Goal: Answer question/provide support

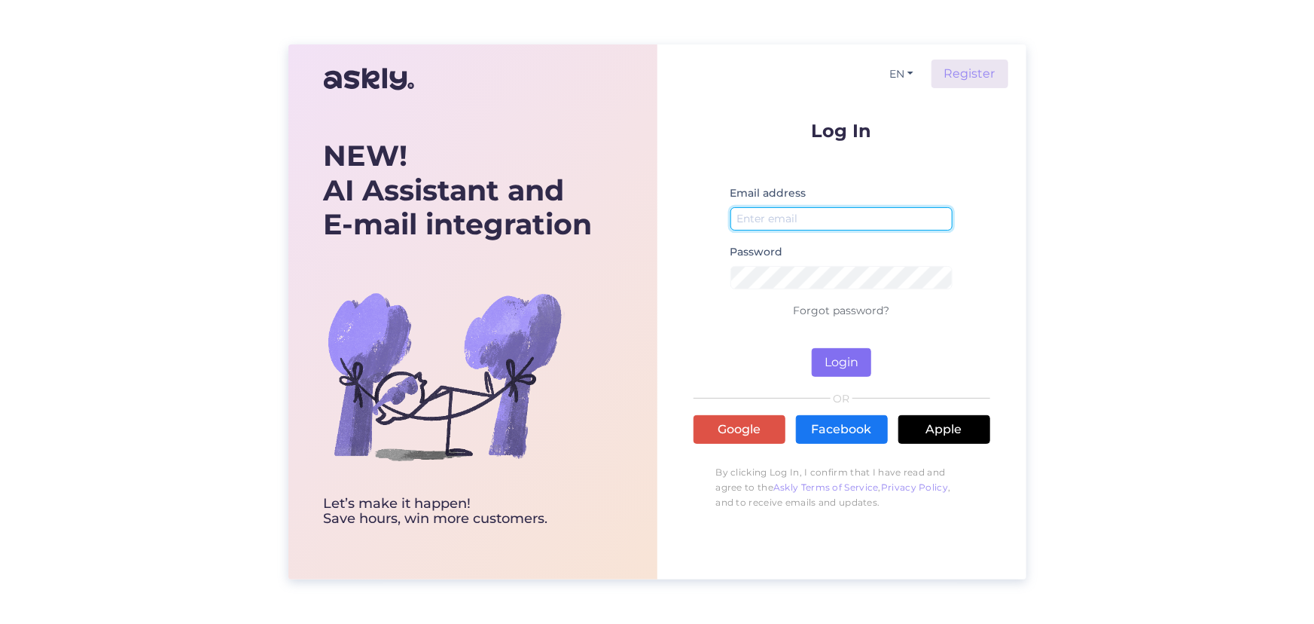
type input "[EMAIL_ADDRESS][DOMAIN_NAME]"
click at [839, 358] on button "Login" at bounding box center [841, 362] width 59 height 29
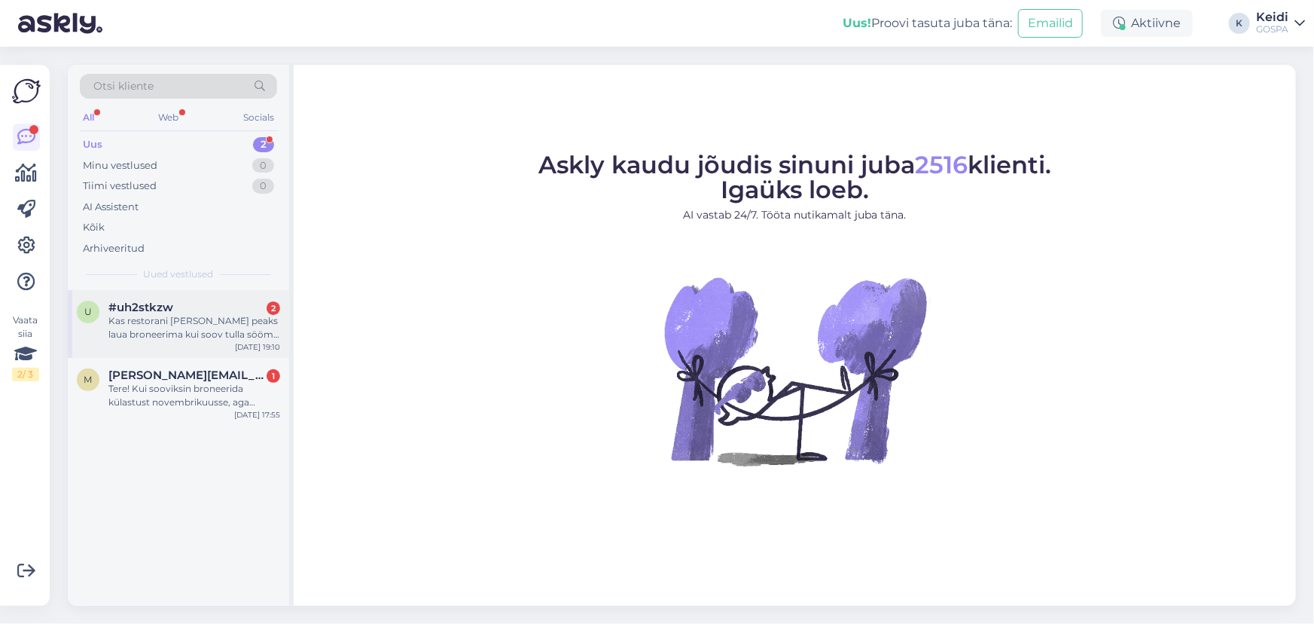
click at [180, 317] on div "Kas restorani [PERSON_NAME] peaks laua broneerima kui soov tulla sööma 3-kesi c…" at bounding box center [194, 327] width 172 height 27
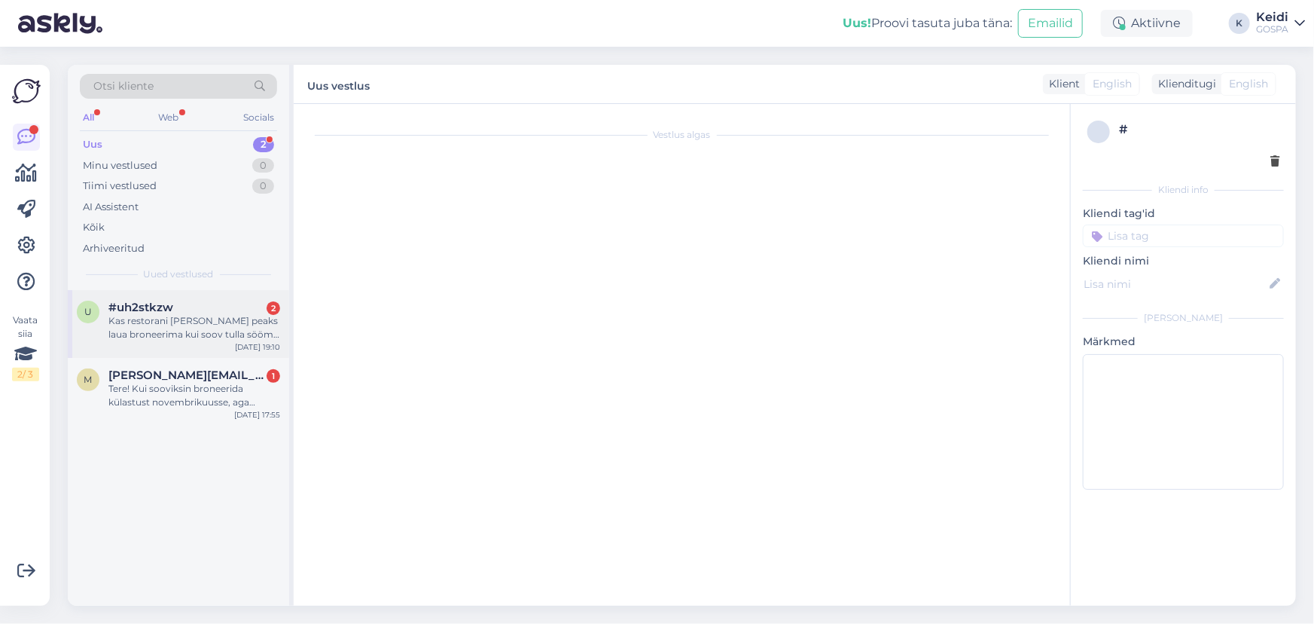
scroll to position [114, 0]
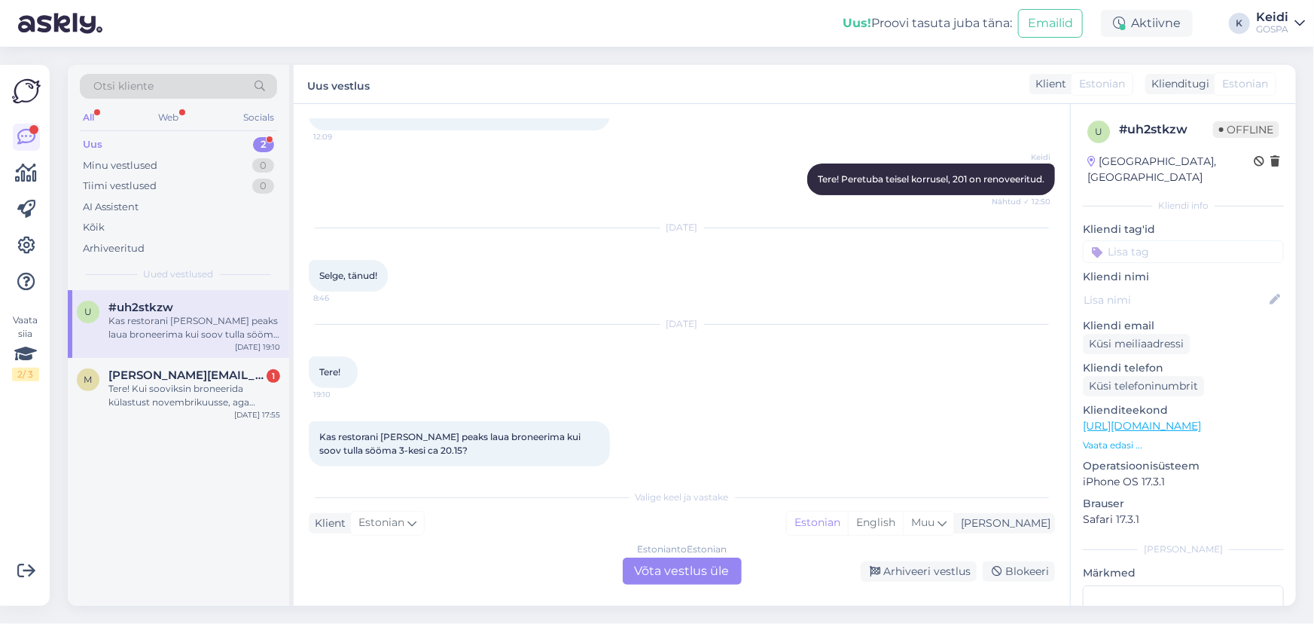
click at [696, 569] on div "Estonian to Estonian Võta vestlus üle" at bounding box center [682, 570] width 119 height 27
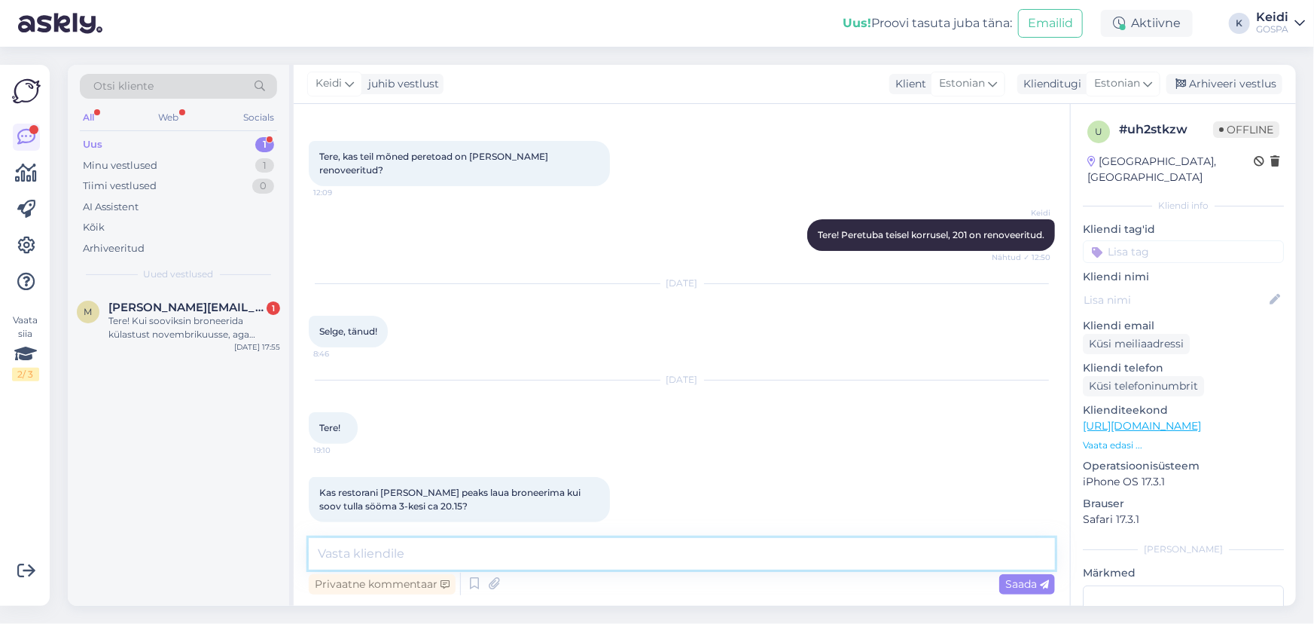
click at [496, 545] on textarea at bounding box center [682, 554] width 746 height 32
paste textarea "Restoran: [PHONE_NUMBER]"
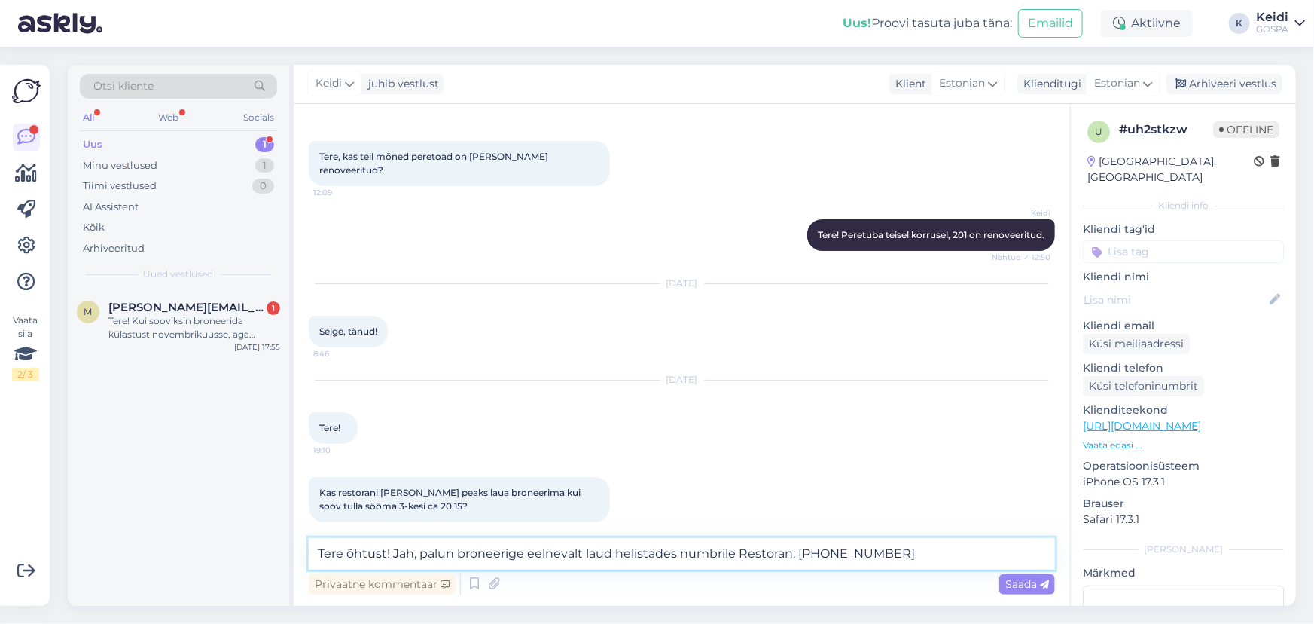
drag, startPoint x: 795, startPoint y: 554, endPoint x: 740, endPoint y: 549, distance: 55.2
click at [740, 549] on textarea "Tere õhtust! Jah, palun broneerige eelnevalt laud helistades numbrile Restoran:…" at bounding box center [682, 554] width 746 height 32
click at [852, 554] on textarea "Tere õhtust! Jah, palun broneerige eelnevalt laud helistades numbrile [PHONE_NU…" at bounding box center [682, 554] width 746 height 32
type textarea "Tere õhtust! Jah, palun broneerige eelnevalt laud helistades numbrile [PHONE_NU…"
click at [1019, 587] on span "Saada" at bounding box center [1027, 584] width 44 height 14
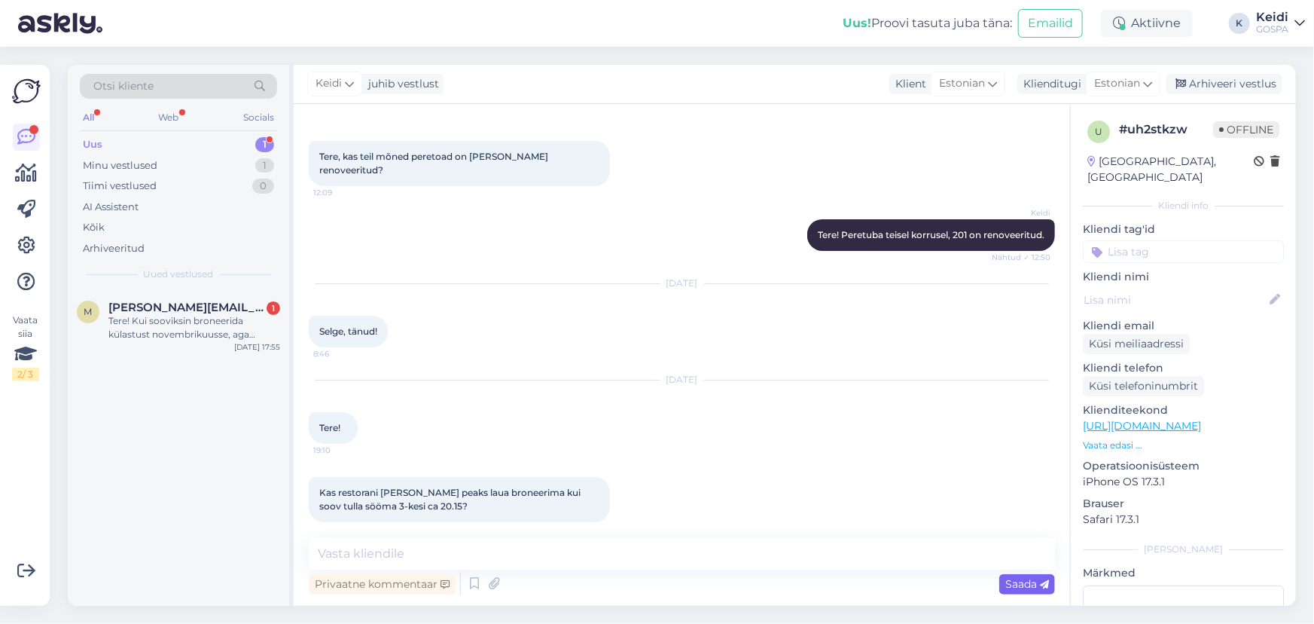
scroll to position [136, 0]
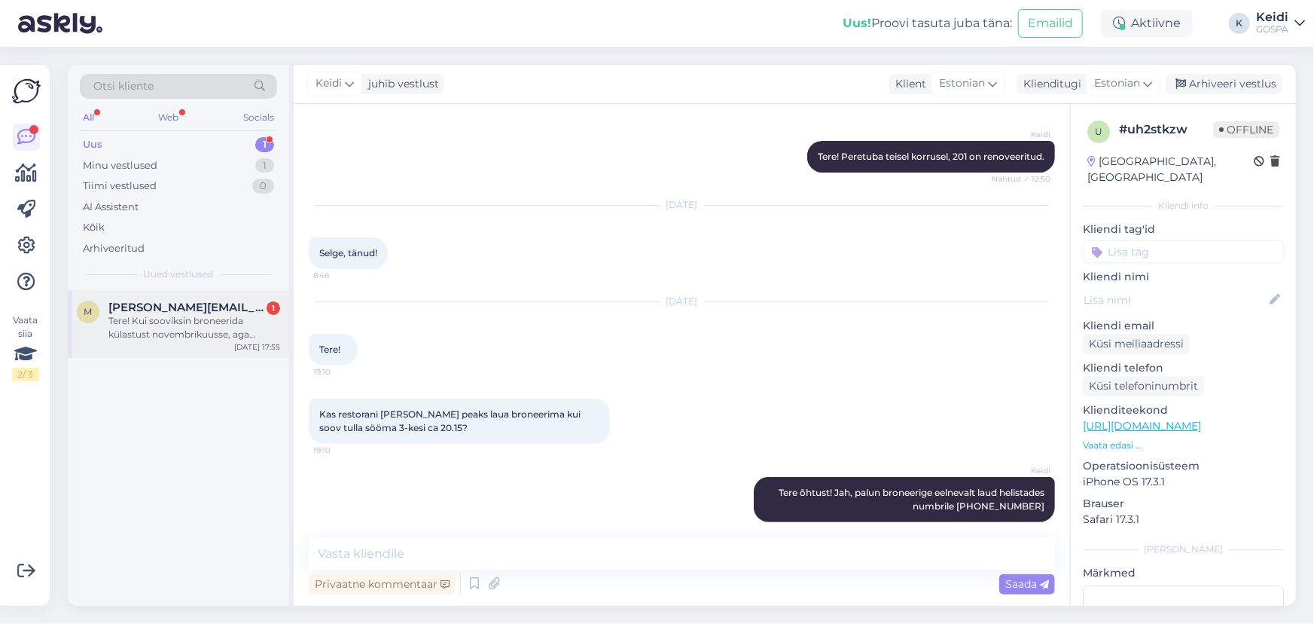
click at [185, 334] on div "Tere! Kui sooviksin broneerida külastust novembrikuusse, aga [PERSON_NAME] okto…" at bounding box center [194, 327] width 172 height 27
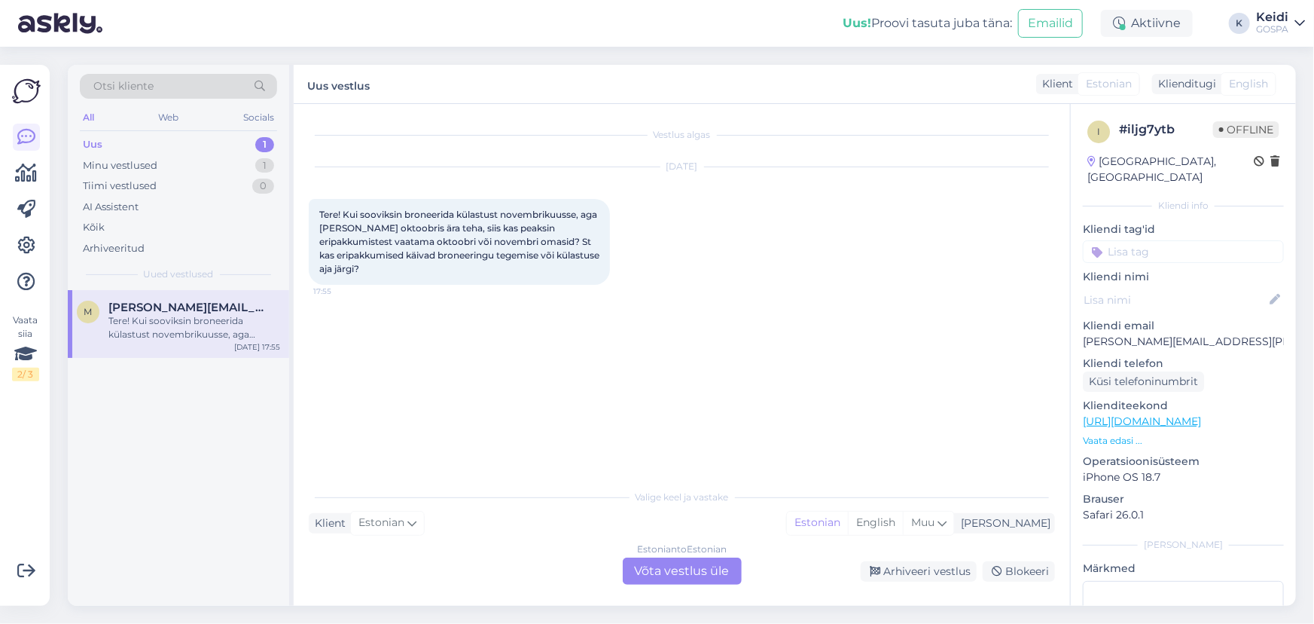
click at [709, 573] on div "Estonian to Estonian Võta vestlus üle" at bounding box center [682, 570] width 119 height 27
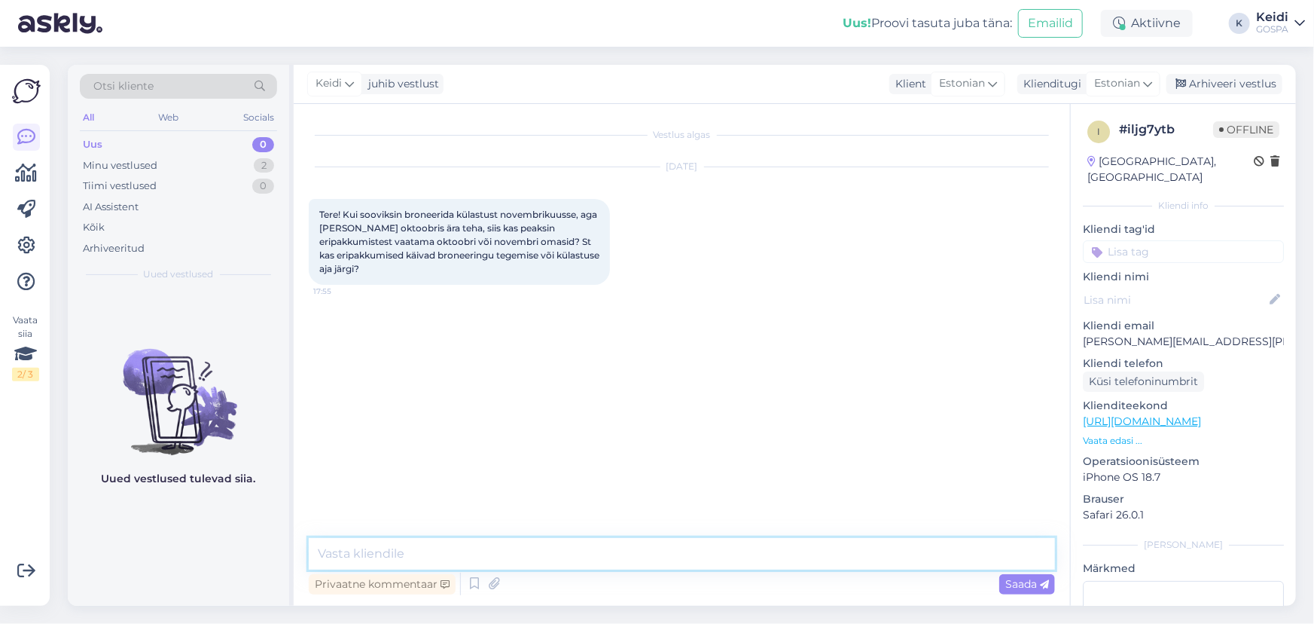
click at [380, 554] on textarea at bounding box center [682, 554] width 746 height 32
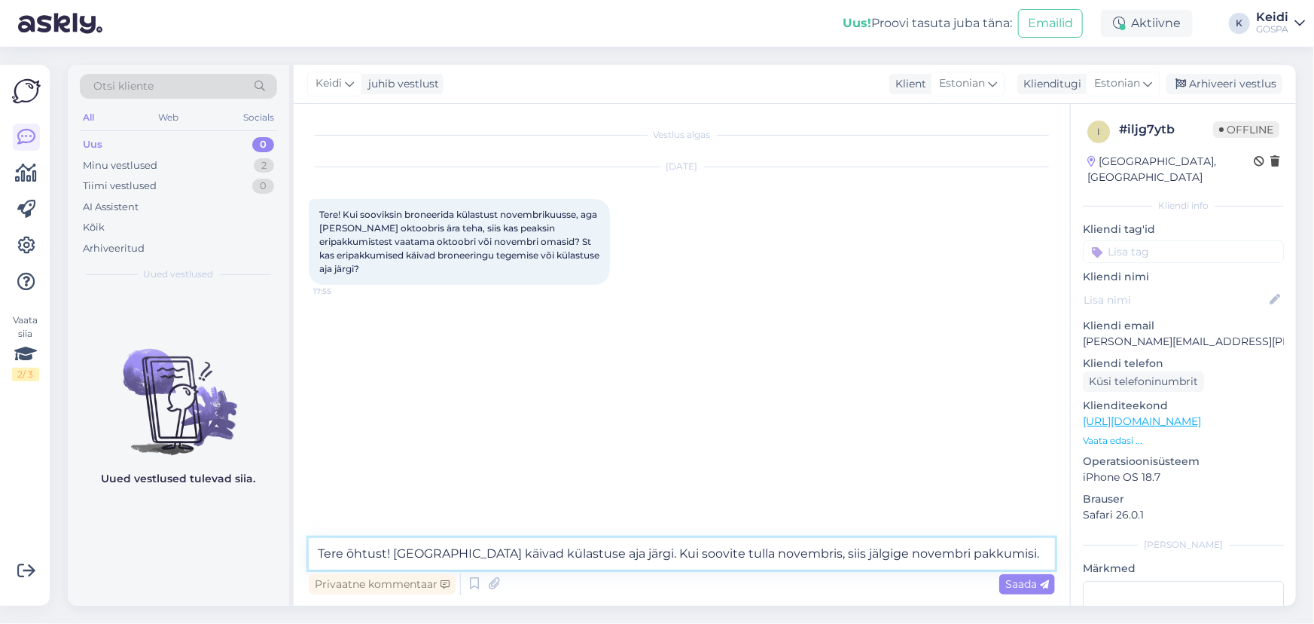
click at [917, 551] on textarea "Tere õhtust! [GEOGRAPHIC_DATA] käivad külastuse aja järgi. Kui soovite tulla no…" at bounding box center [682, 554] width 746 height 32
click at [1017, 557] on textarea "Tere õhtust! [GEOGRAPHIC_DATA] käivad külastuse aja järgi. Kui soovite tulla no…" at bounding box center [682, 554] width 746 height 32
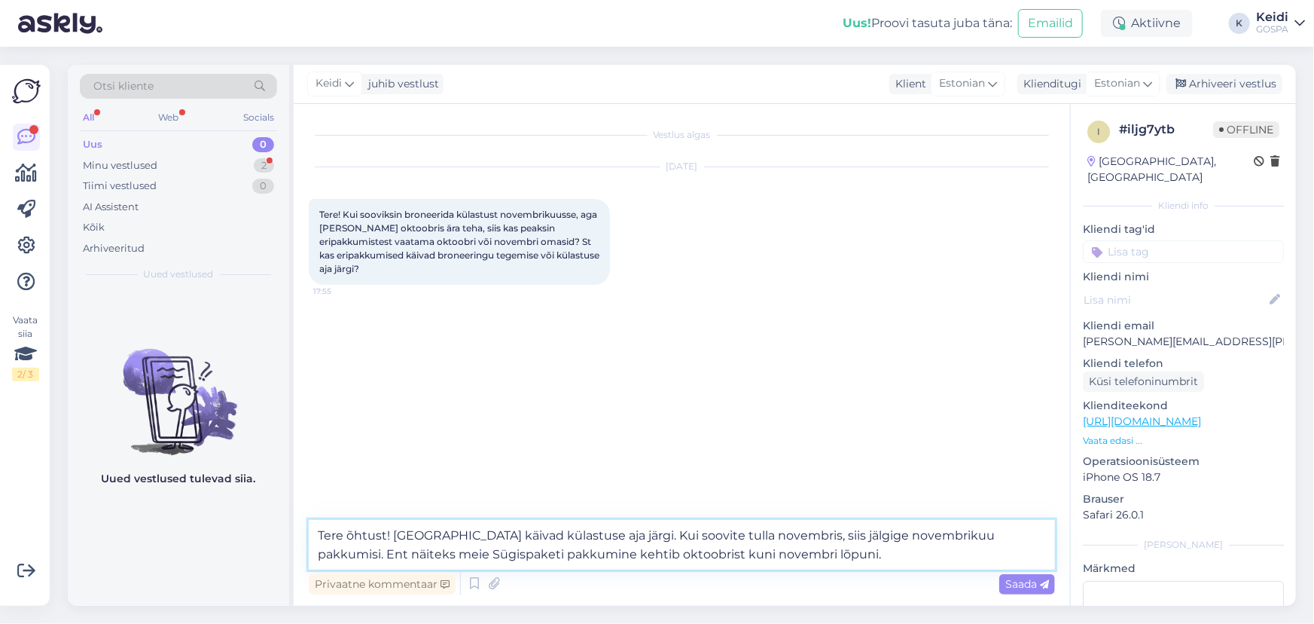
click at [586, 555] on textarea "Tere õhtust! [GEOGRAPHIC_DATA] käivad külastuse aja järgi. Kui soovite tulla no…" at bounding box center [682, 545] width 746 height 50
drag, startPoint x: 583, startPoint y: 553, endPoint x: 647, endPoint y: 557, distance: 64.1
click at [647, 557] on textarea "Tere õhtust! [GEOGRAPHIC_DATA] käivad külastuse aja järgi. Kui soovite tulla no…" at bounding box center [682, 545] width 746 height 50
type textarea "Tere õhtust! [GEOGRAPHIC_DATA] käivad külastuse aja järgi. Kui soovite tulla no…"
click at [1030, 588] on span "Saada" at bounding box center [1027, 584] width 44 height 14
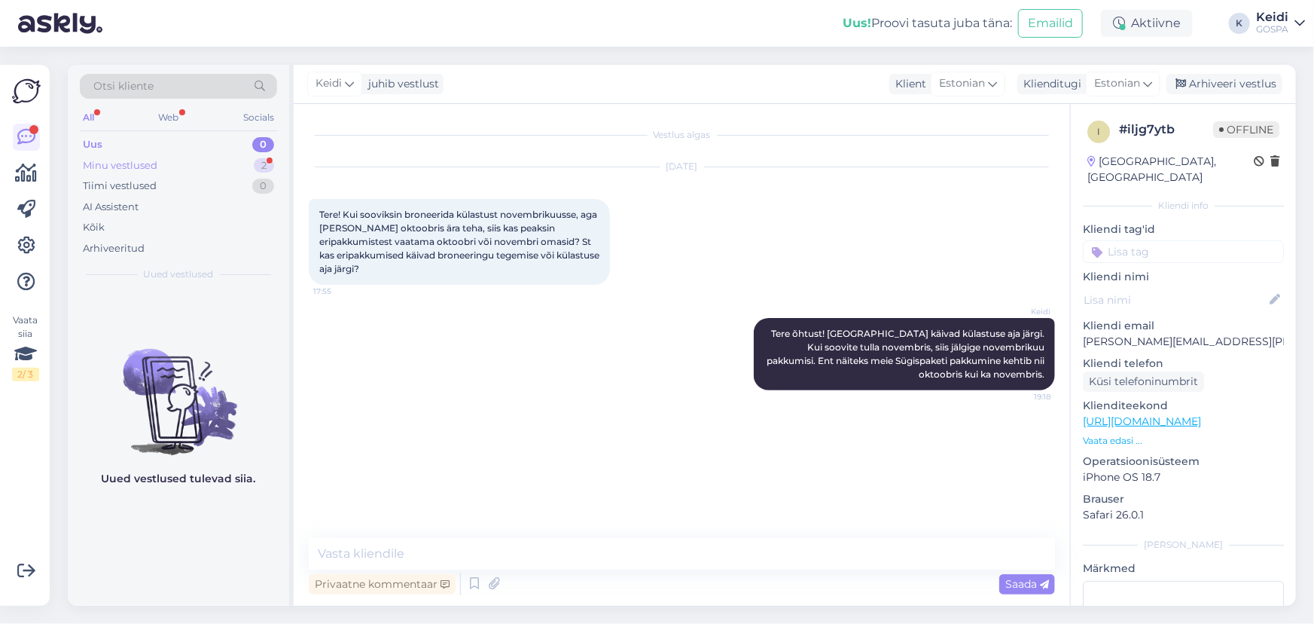
click at [211, 163] on div "Minu vestlused 2" at bounding box center [178, 165] width 197 height 21
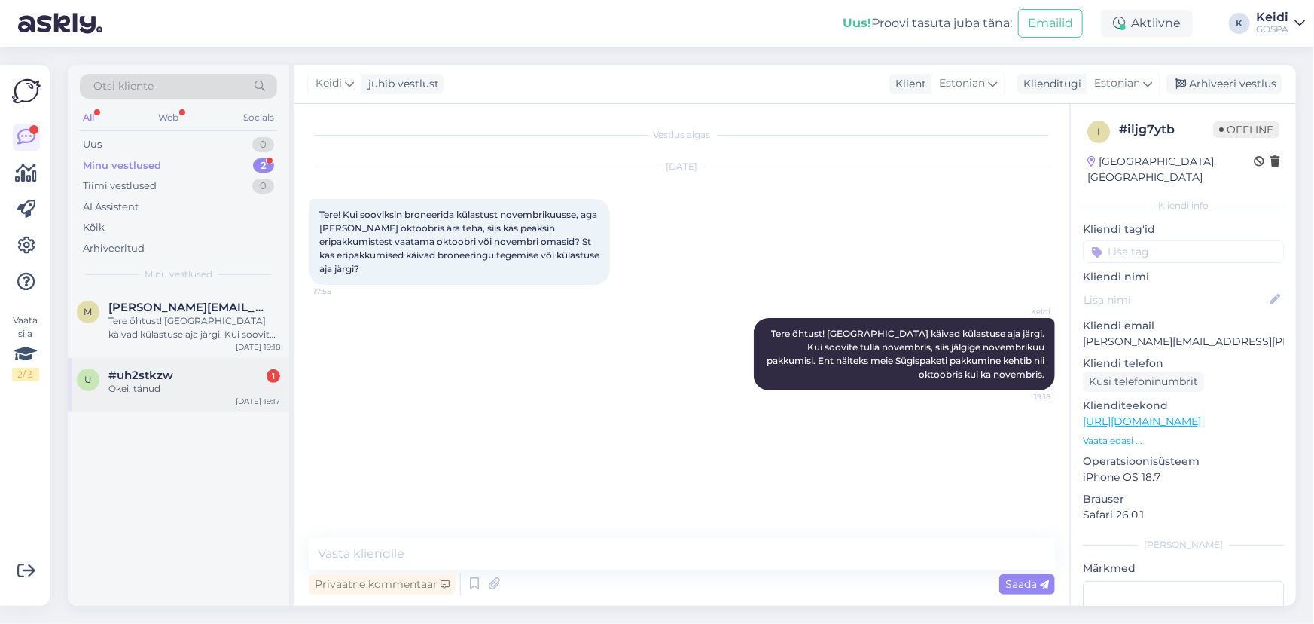
click at [127, 378] on span "#uh2stkzw" at bounding box center [140, 375] width 65 height 14
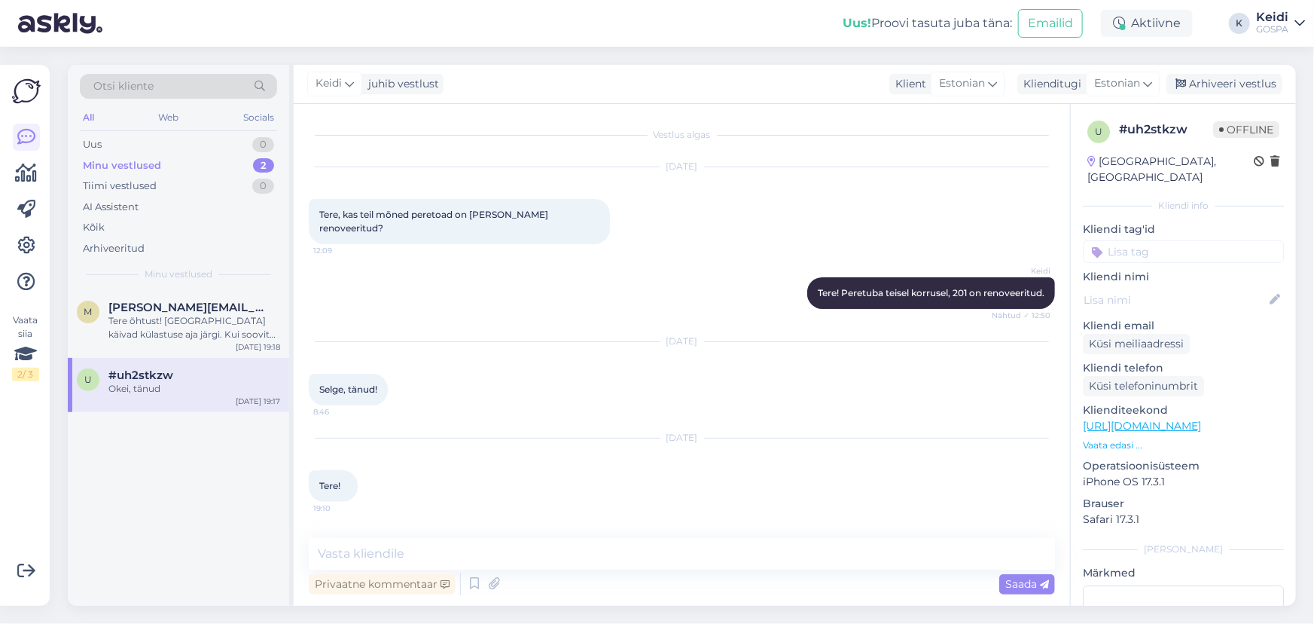
scroll to position [201, 0]
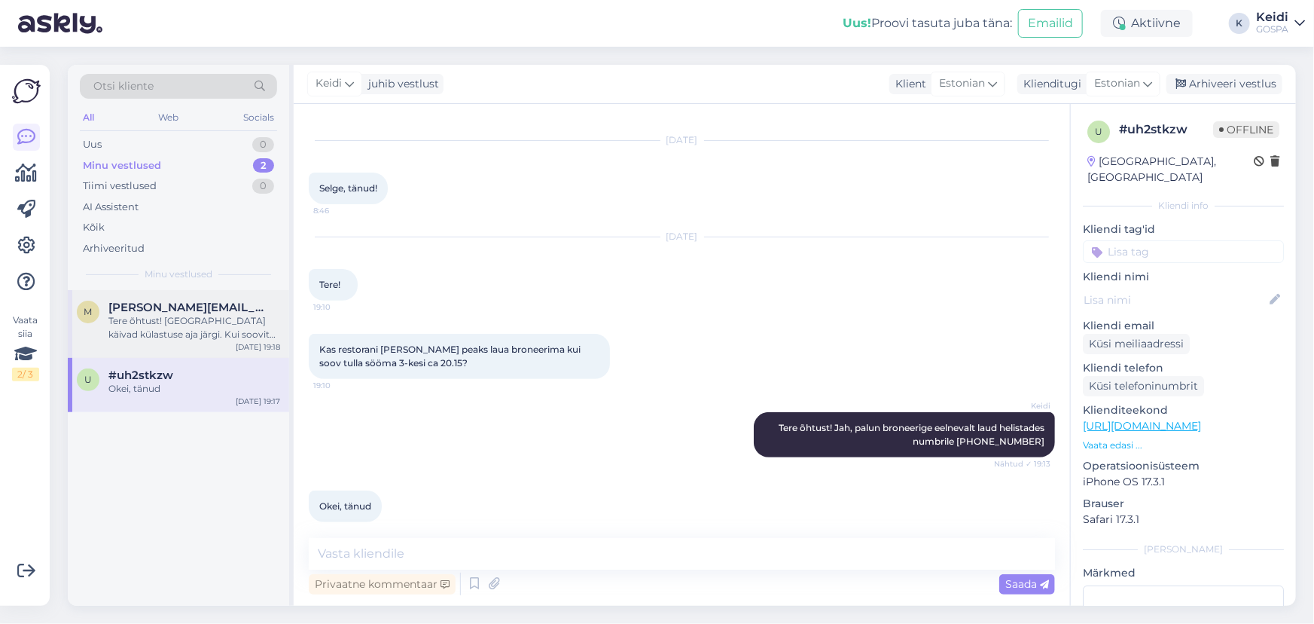
click at [132, 326] on div "Tere õhtust! [GEOGRAPHIC_DATA] käivad külastuse aja järgi. Kui soovite tulla no…" at bounding box center [194, 327] width 172 height 27
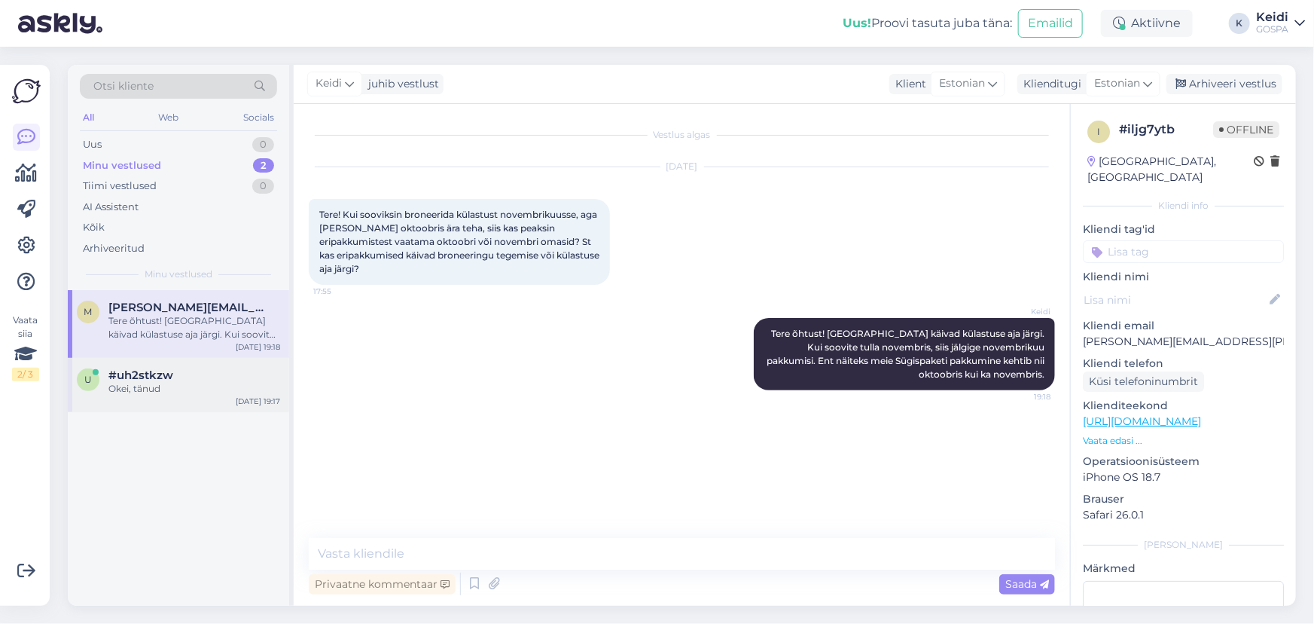
click at [137, 386] on div "Okei, tänud" at bounding box center [194, 389] width 172 height 14
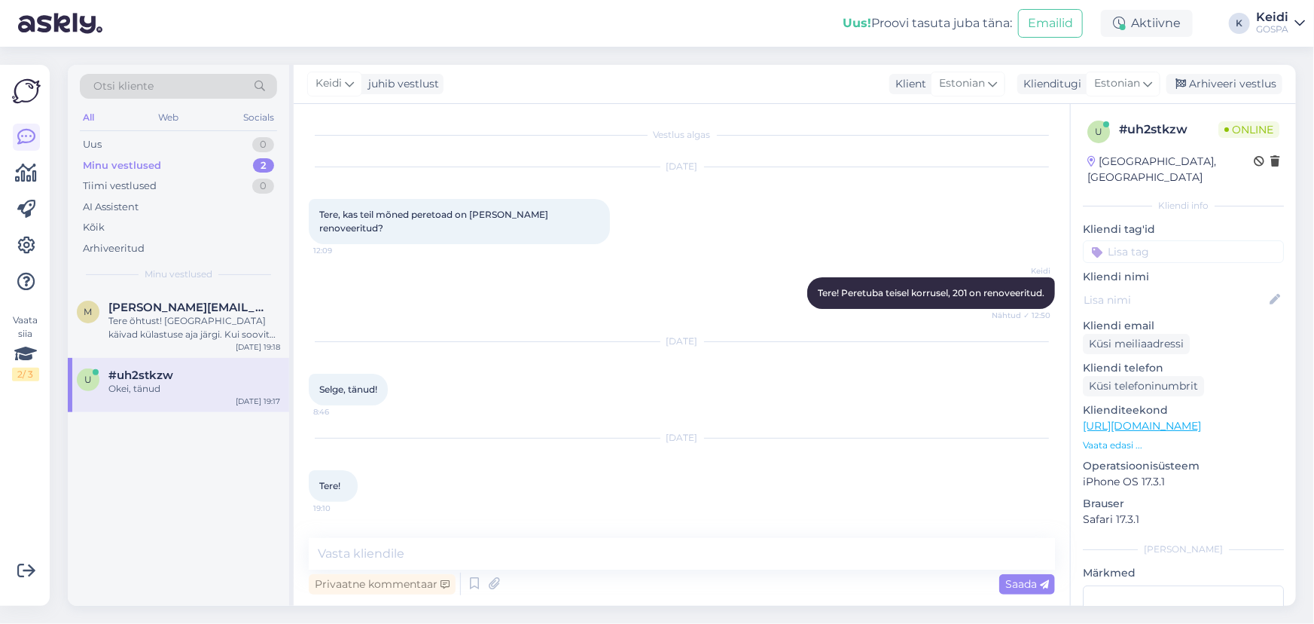
scroll to position [201, 0]
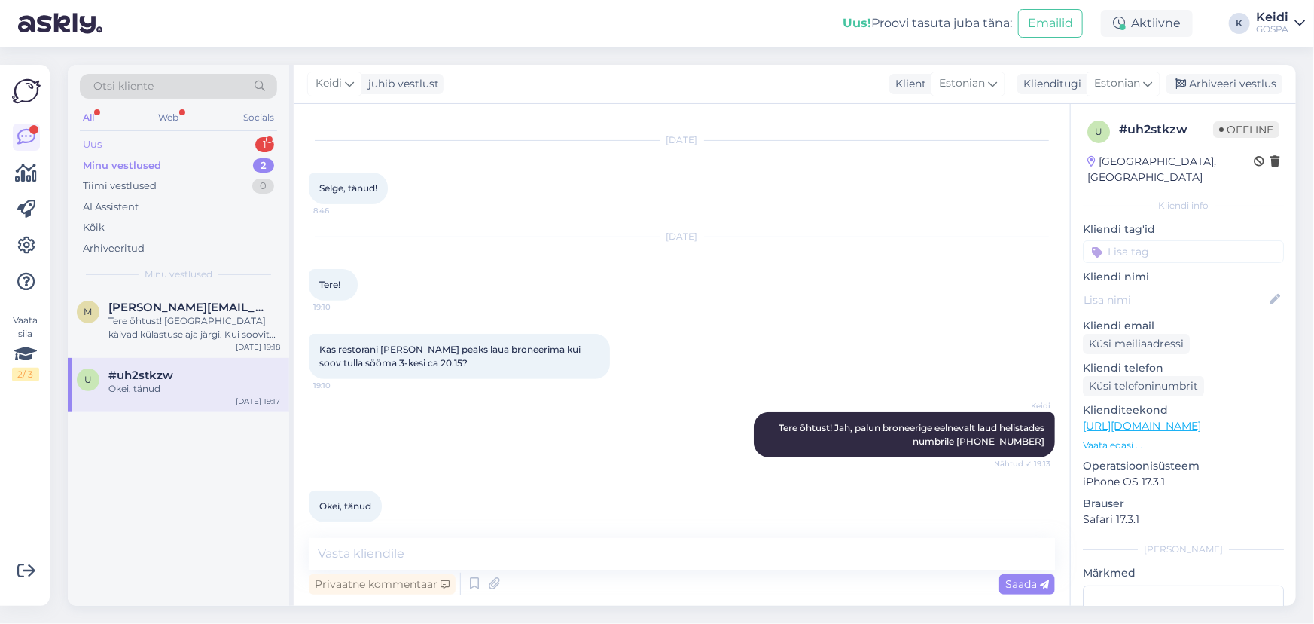
click at [108, 139] on div "Uus 1" at bounding box center [178, 144] width 197 height 21
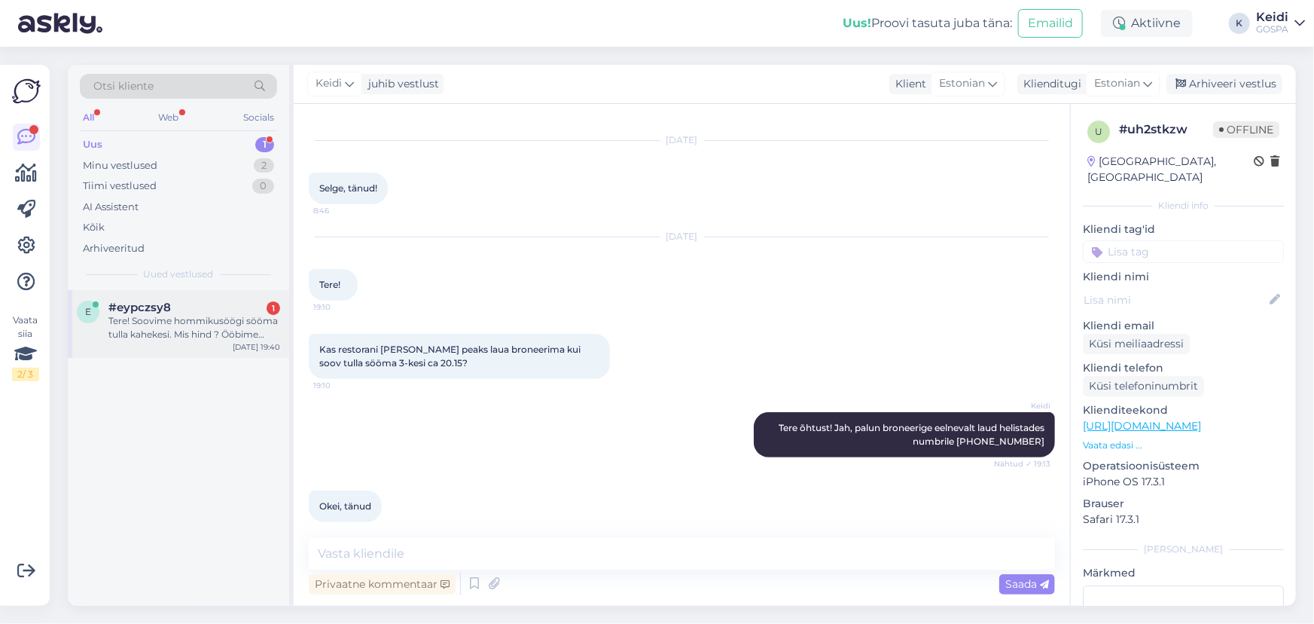
click at [178, 309] on div "#eypczsy8 1" at bounding box center [194, 307] width 172 height 14
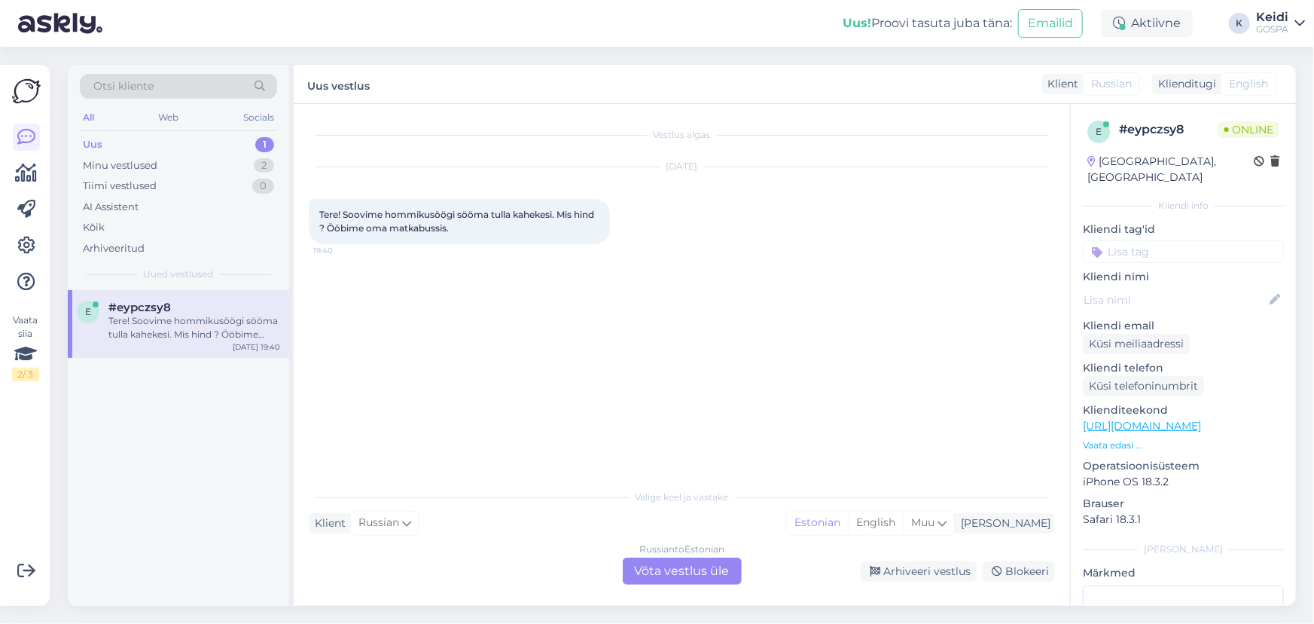
click at [703, 574] on div "Russian to Estonian Võta vestlus üle" at bounding box center [682, 570] width 119 height 27
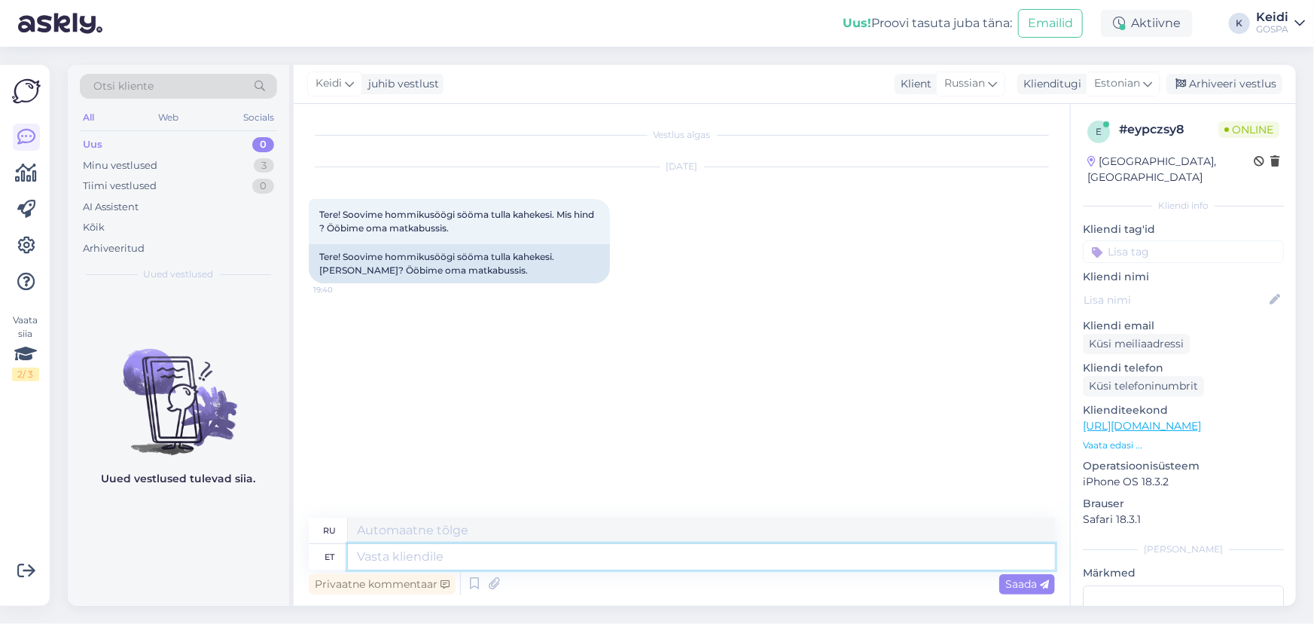
click at [443, 550] on textarea at bounding box center [701, 557] width 707 height 26
type textarea "R"
type textarea "Tere õ"
type textarea "Привет"
type textarea "Tere õhtust! H"
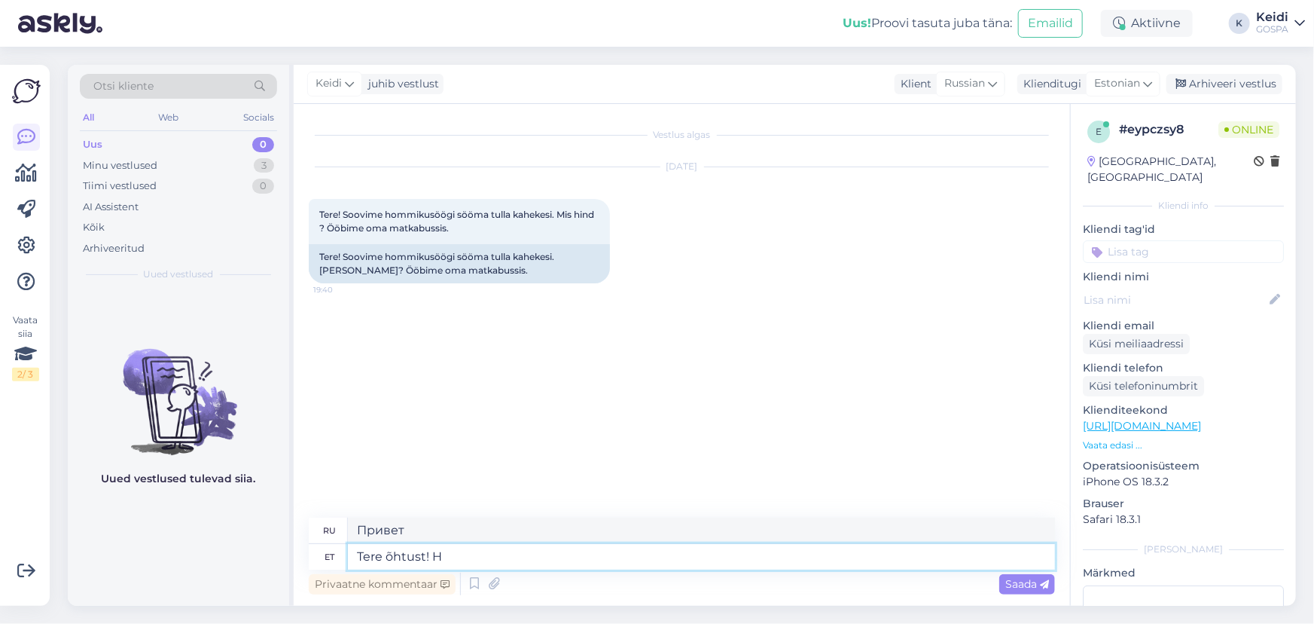
type textarea "Добрый вечер!"
type textarea "Tere õhtust! Hommikusöök"
type textarea "Добрый вечер! Завтрак."
type textarea "Tere õhtust! Hommikusöök m"
type textarea "Добрый вечер! Завтрак уже здесь."
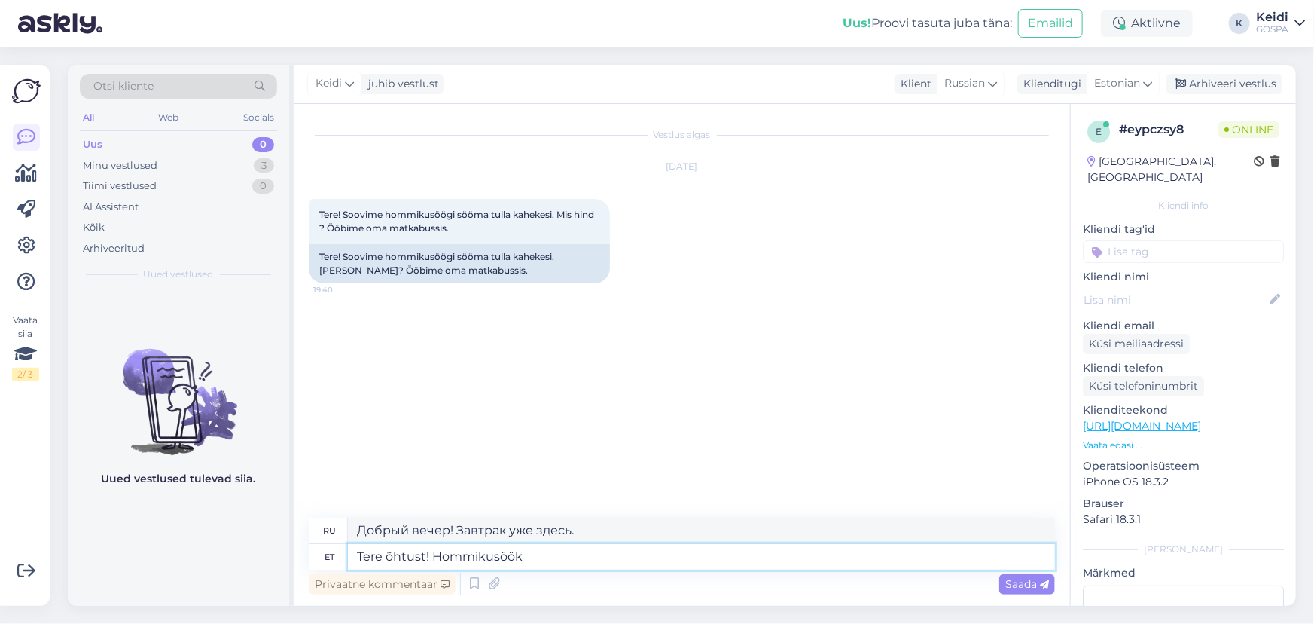
type textarea "Tere õhtust! Hommikusöök"
type textarea "Добрый вечер! Завтрак."
type textarea "Tere õhtust! Hommikusöögi hind ü"
type textarea "Добрый вечер! Цена завтрака"
type textarea "Tere õhtust! Hommikusöögi hind ühele tä"
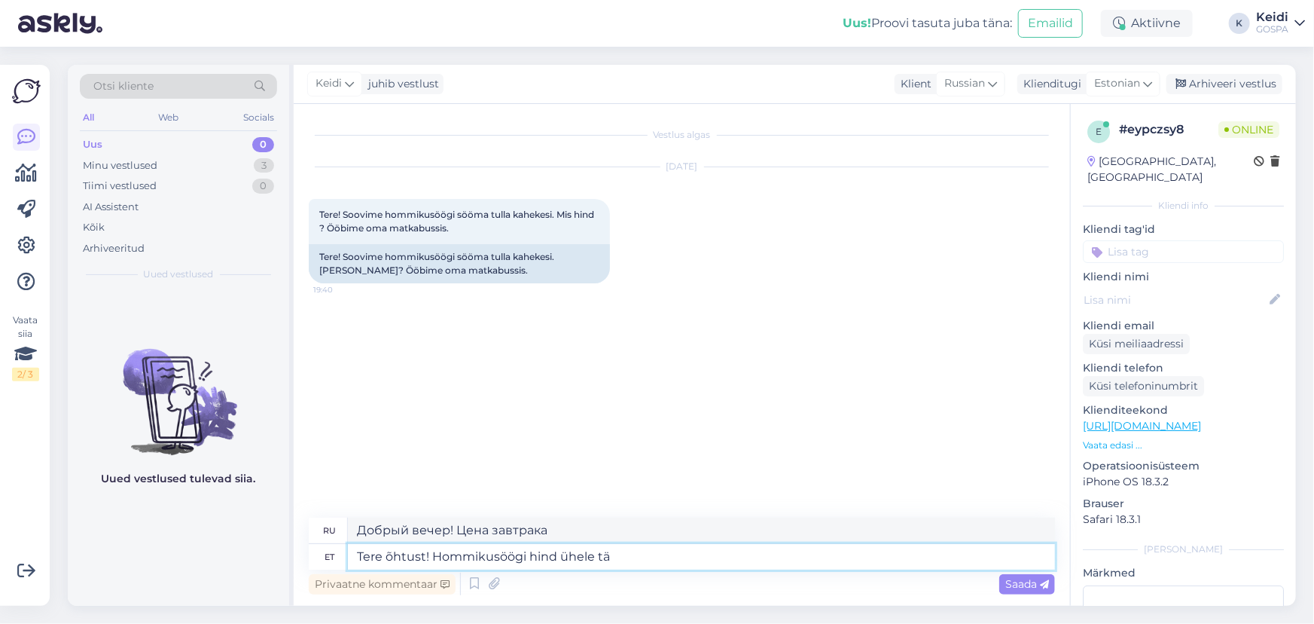
type textarea "Добрый вечер! Цена завтрака на одного."
type textarea "Tere õhtust! Hommikusöögi hind ühele täiskasvanule o"
type textarea "Добрый вечер! Цена завтрака на одного взрослого"
type textarea "Tere õhtust! Hommikusöögi hind ühele täiskasvanule on"
type textarea "Добрый вечер! Стоимость завтрака на одного взрослого составляет"
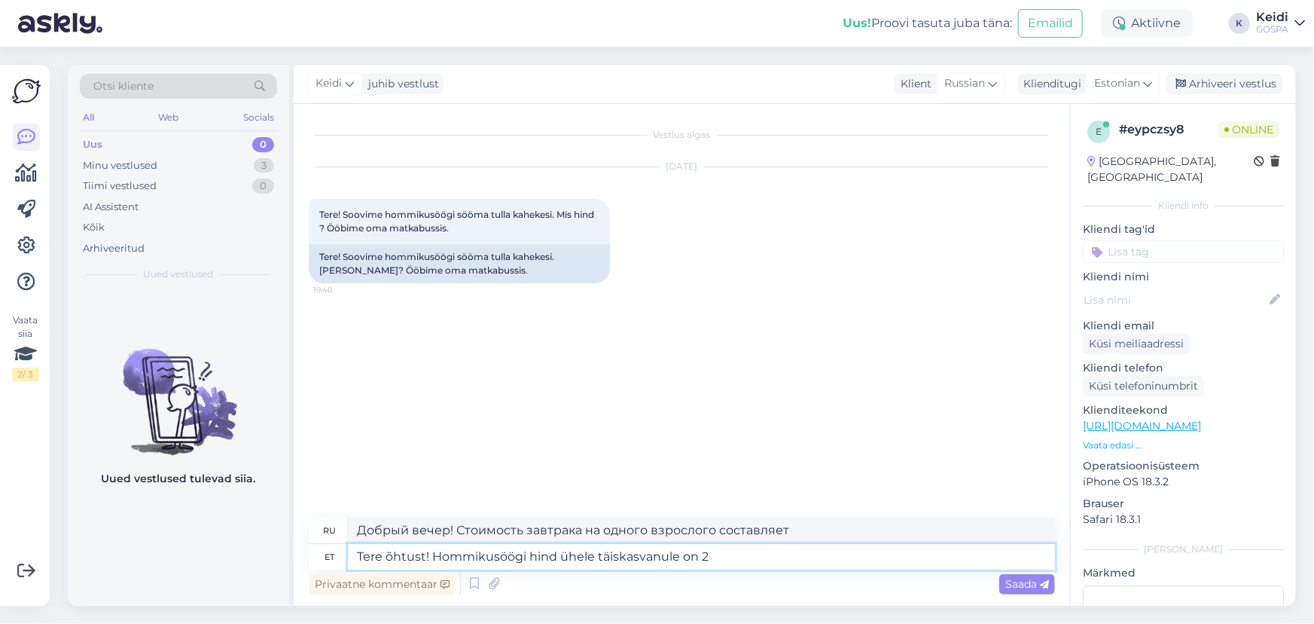
type textarea "Tere õhtust! Hommikusöögi hind ühele täiskasvanule on 25"
type textarea "Добрый вечер! Стоимость завтрака на одного взрослого — 2."
type textarea "Tere õhtust! Hommikusöögi hind ühele täiskasvanule on 25€"
type textarea "Добрый вечер! Стоимость завтрака на одного взрослого — 25."
type textarea "Tere õhtust! Hommikusöögi hind ühele täiskasvanule on 25€."
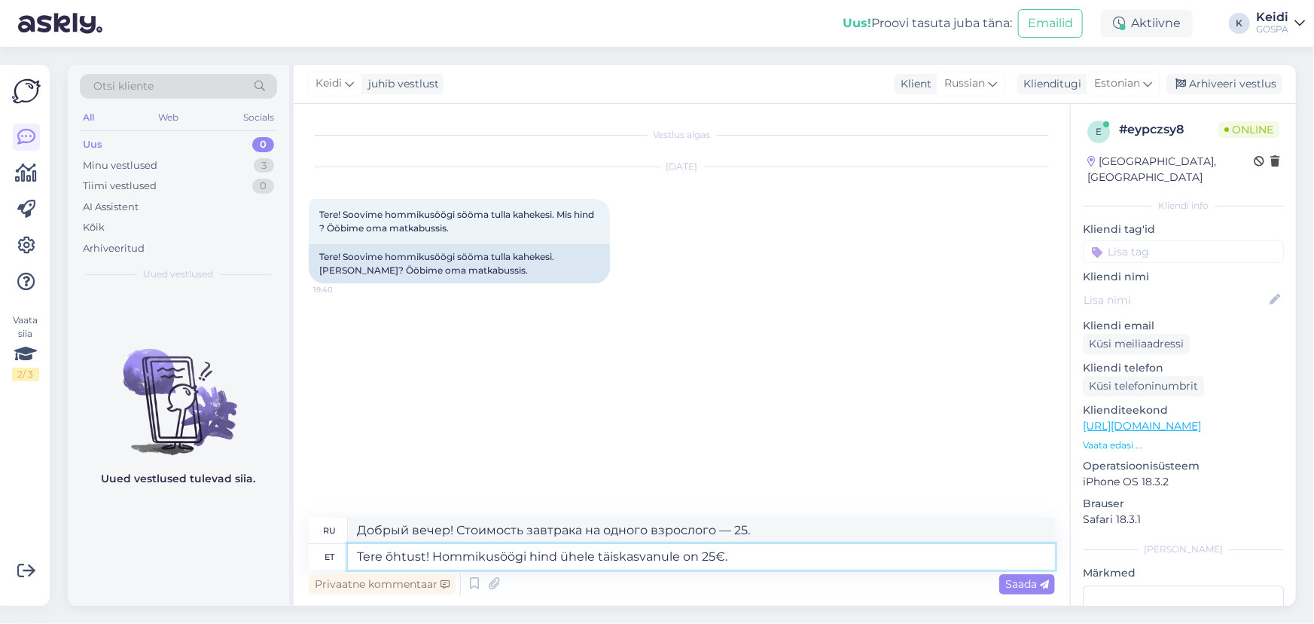
type textarea "Добрый вечер! Стоимость завтрака на одного взрослого — 25 евро."
type textarea "Tere õhtust! Hommikusöögi hind ühele täiskasvanule on 25€."
click at [1017, 588] on span "Saada" at bounding box center [1027, 584] width 44 height 14
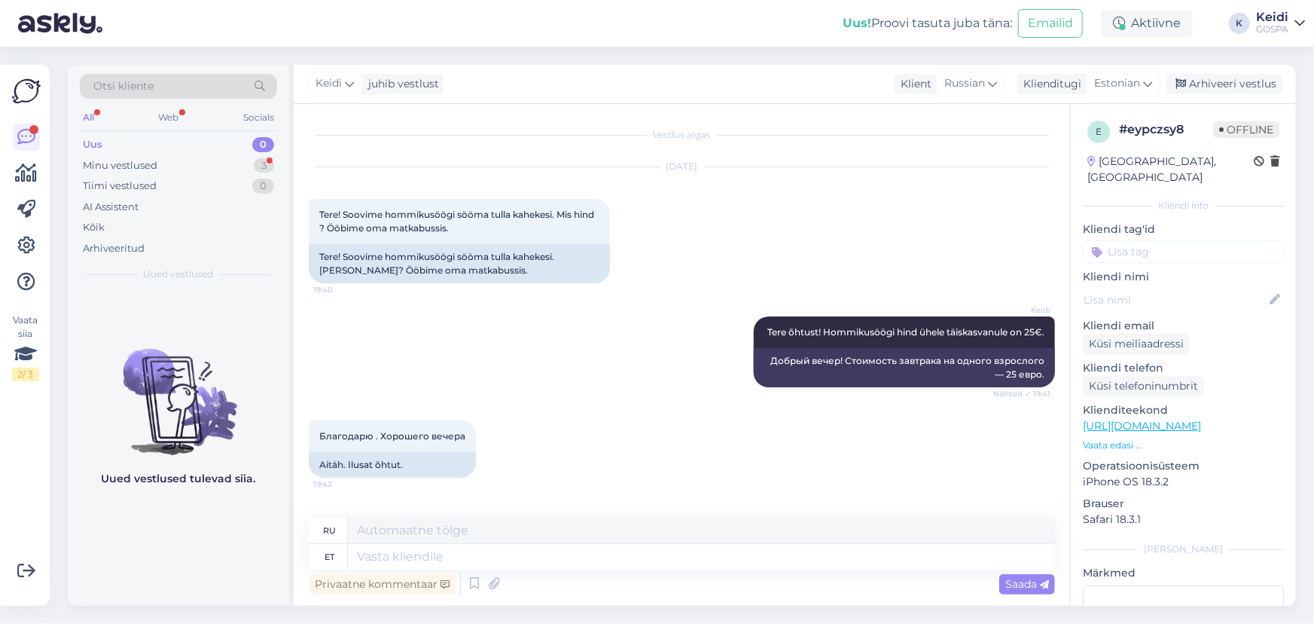
scroll to position [3, 0]
click at [166, 155] on div "Minu vestlused 3" at bounding box center [178, 165] width 197 height 21
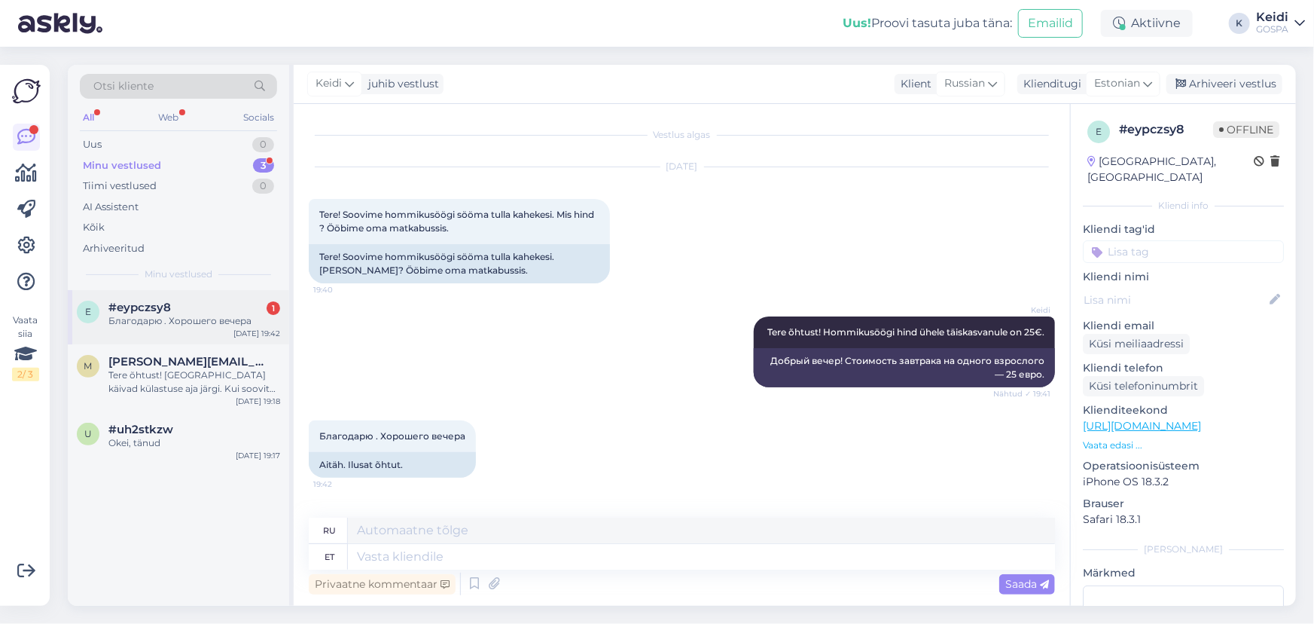
click at [163, 323] on div "Благодарю . Хорошего вечера" at bounding box center [194, 321] width 172 height 14
click at [156, 365] on span "[PERSON_NAME][EMAIL_ADDRESS][PERSON_NAME][DOMAIN_NAME]" at bounding box center [186, 362] width 157 height 14
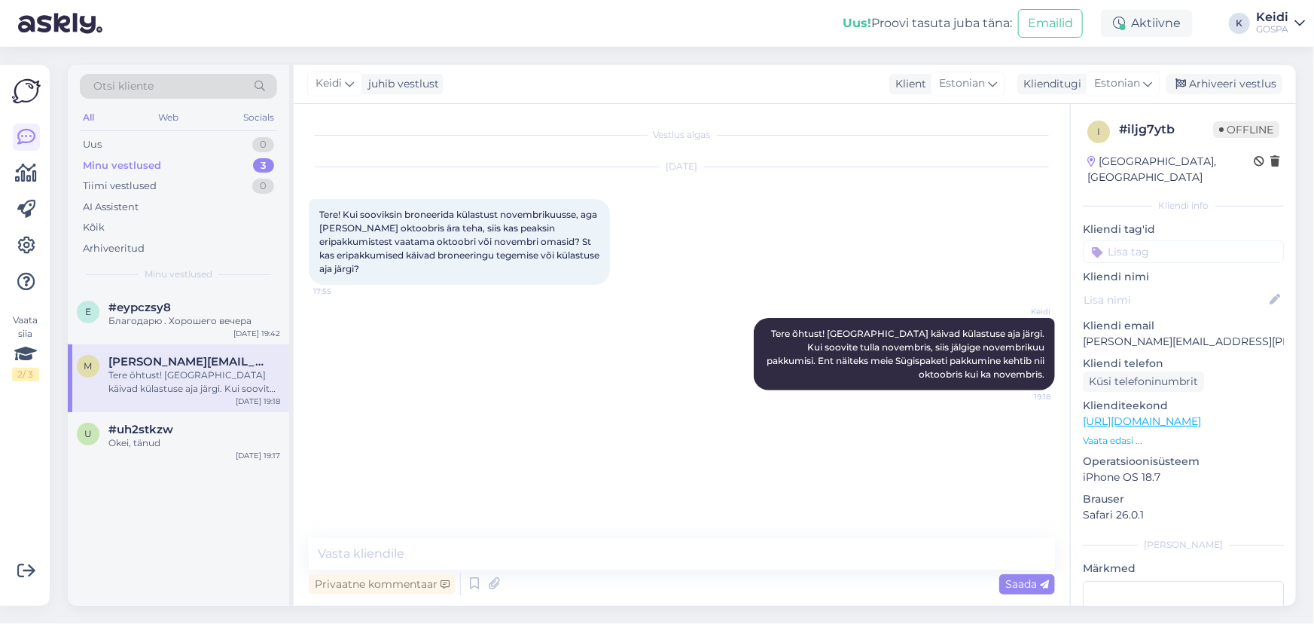
scroll to position [0, 0]
drag, startPoint x: 1083, startPoint y: 326, endPoint x: 1206, endPoint y: 321, distance: 123.6
click at [1206, 334] on p "[PERSON_NAME][EMAIL_ADDRESS][PERSON_NAME][DOMAIN_NAME]" at bounding box center [1183, 342] width 201 height 16
copy p "[PERSON_NAME][EMAIL_ADDRESS][PERSON_NAME][DOMAIN_NAME]"
click at [851, 333] on span "Tere õhtust! [GEOGRAPHIC_DATA] käivad külastuse aja järgi. Kui soovite tulla no…" at bounding box center [907, 354] width 280 height 52
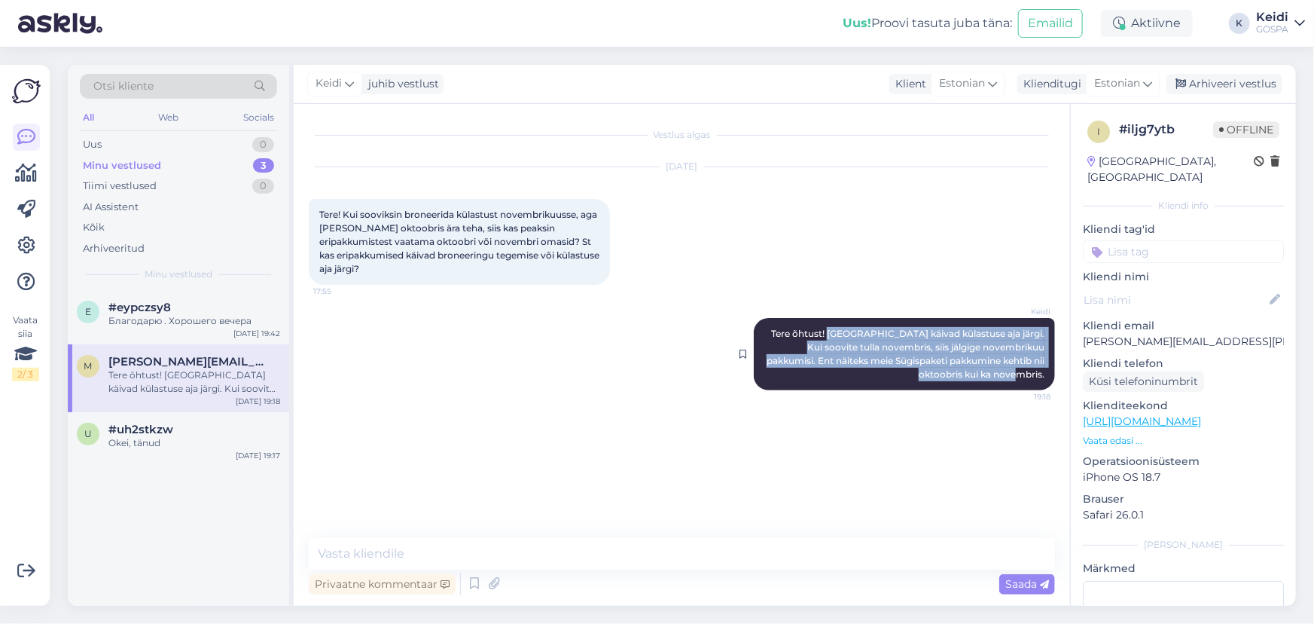
drag, startPoint x: 851, startPoint y: 333, endPoint x: 1047, endPoint y: 376, distance: 200.5
click at [1047, 376] on div "Keidi Tere õhtust! [GEOGRAPHIC_DATA] käivad külastuse aja järgi. Kui soovite tu…" at bounding box center [904, 354] width 301 height 72
copy span "Pakkumised käivad külastuse aja järgi. Kui soovite tulla novembris, siis jälgig…"
click at [795, 490] on div "Vestlus algas [DATE] Tere! Kui sooviksin broneerida külastust novembrikuusse, a…" at bounding box center [689, 321] width 760 height 405
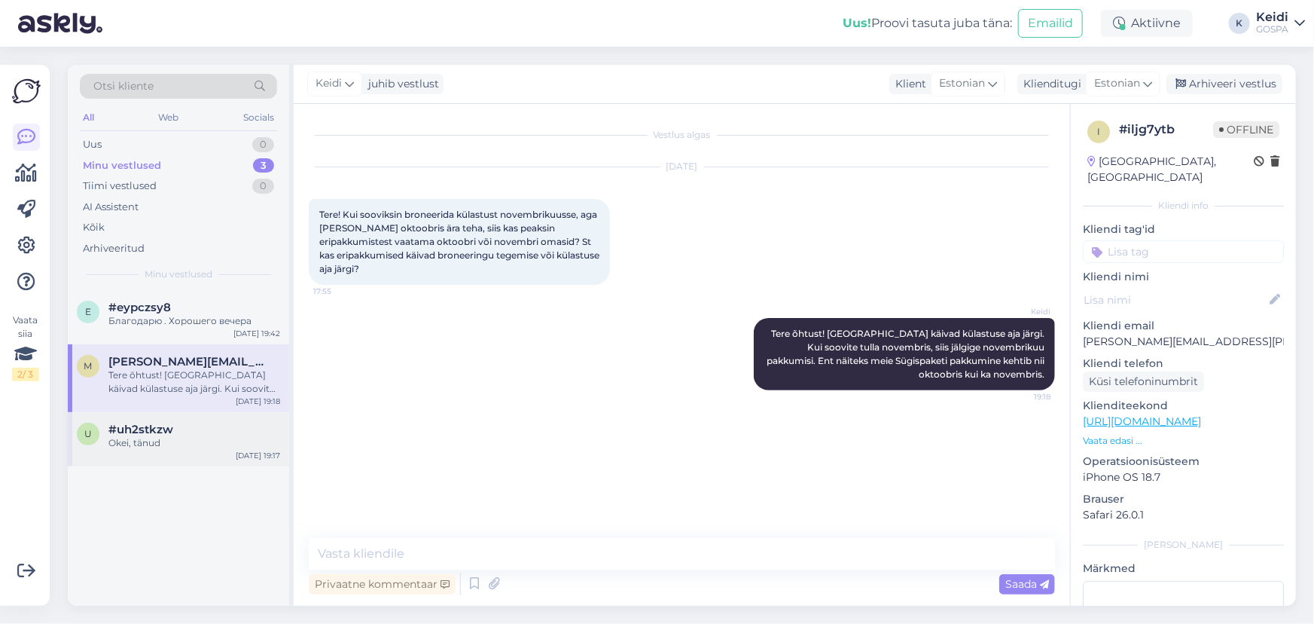
click at [132, 443] on div "Okei, tänud" at bounding box center [194, 443] width 172 height 14
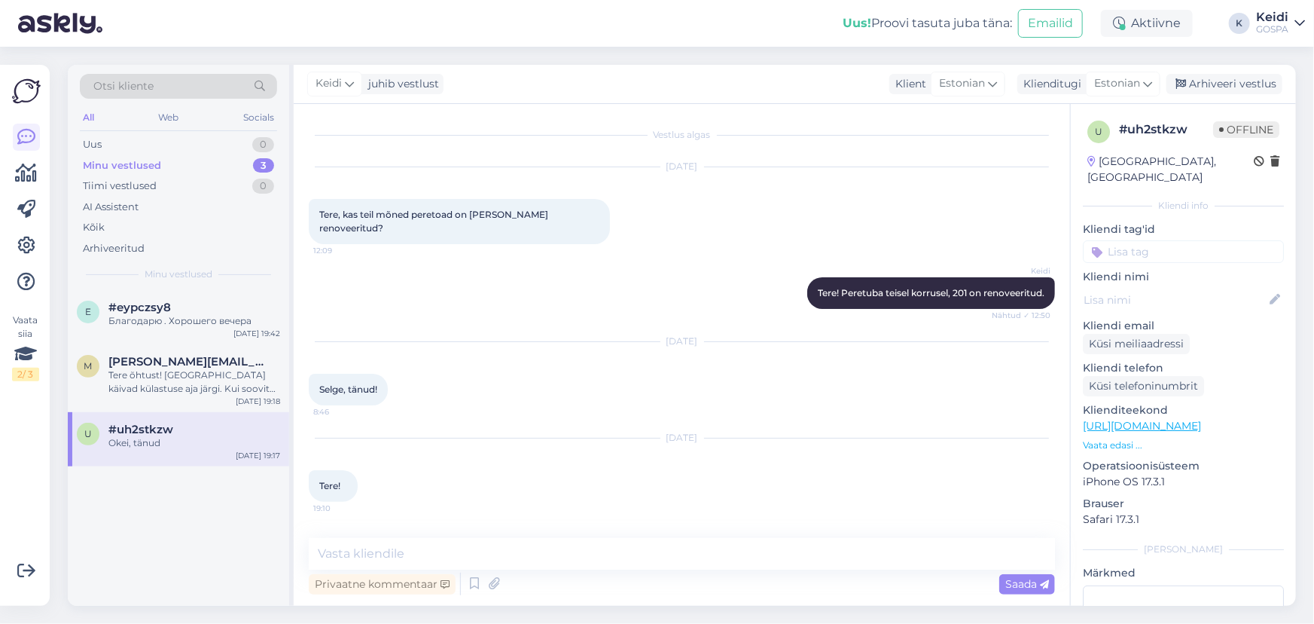
scroll to position [201, 0]
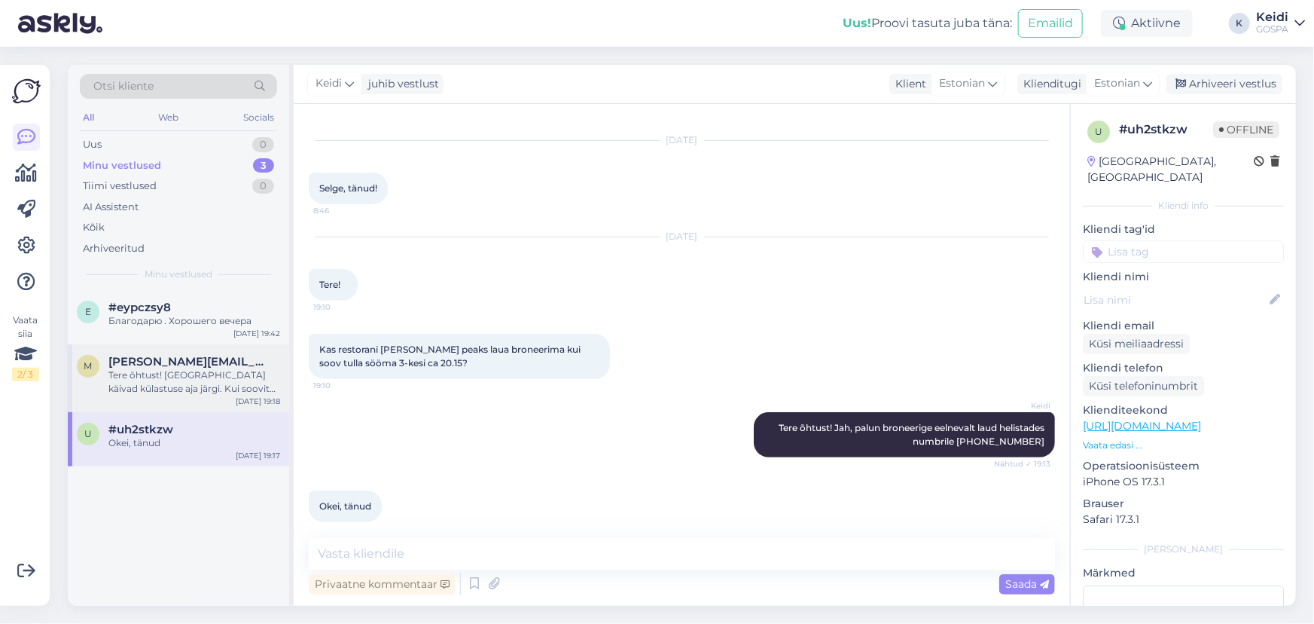
click at [126, 383] on div "Tere õhtust! [GEOGRAPHIC_DATA] käivad külastuse aja järgi. Kui soovite tulla no…" at bounding box center [194, 381] width 172 height 27
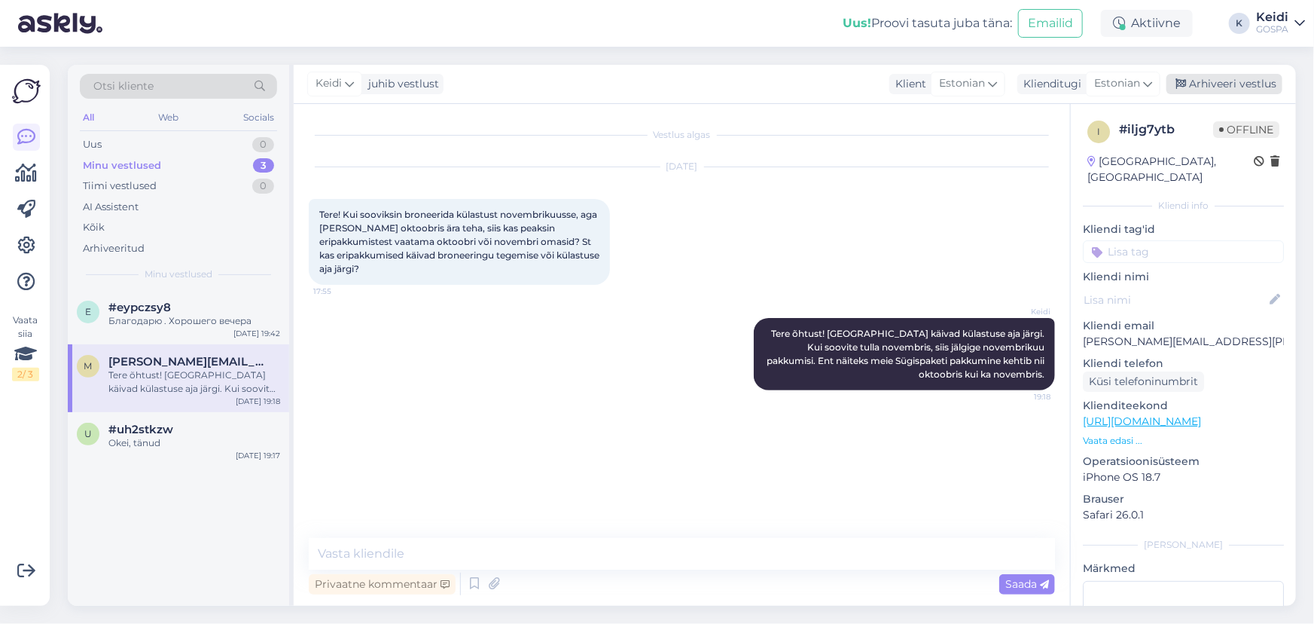
click at [1225, 86] on div "Arhiveeri vestlus" at bounding box center [1225, 84] width 116 height 20
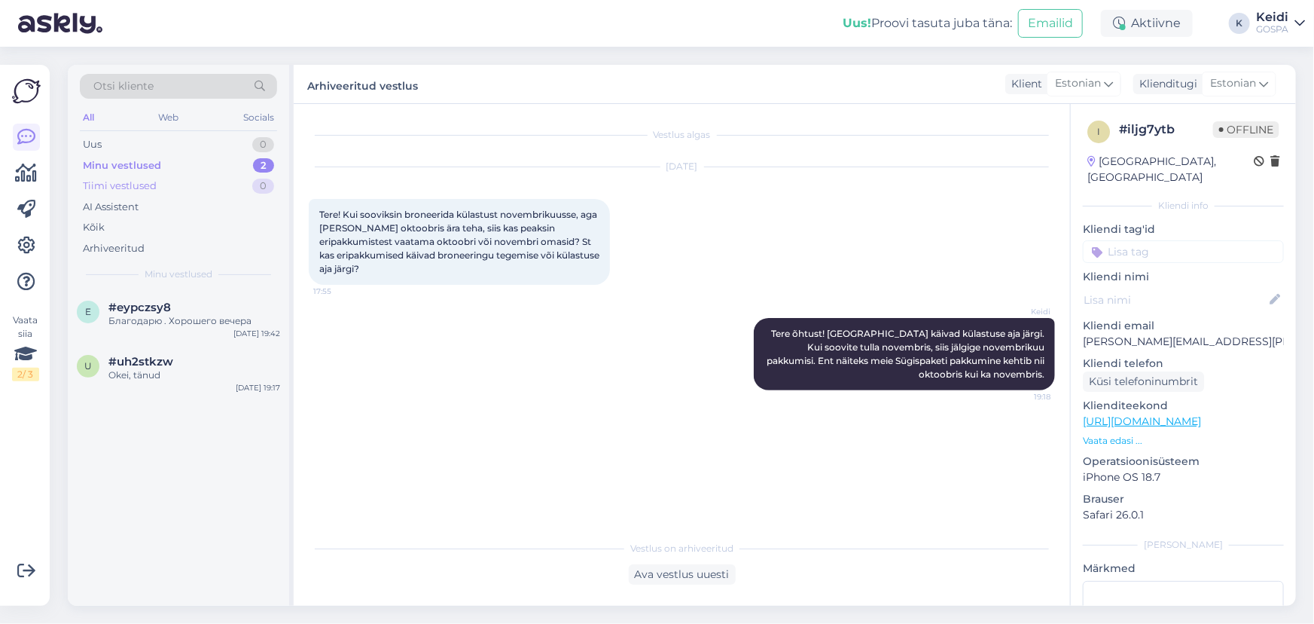
click at [106, 183] on div "Tiimi vestlused" at bounding box center [120, 185] width 74 height 15
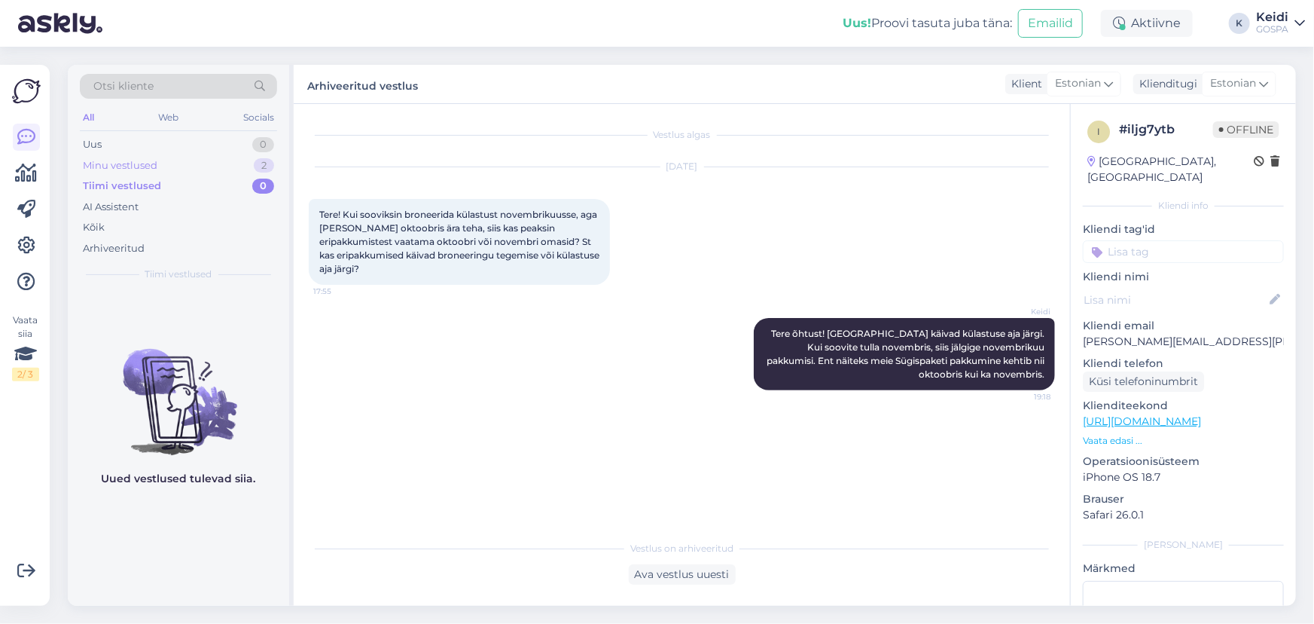
click at [105, 160] on div "Minu vestlused" at bounding box center [120, 165] width 75 height 15
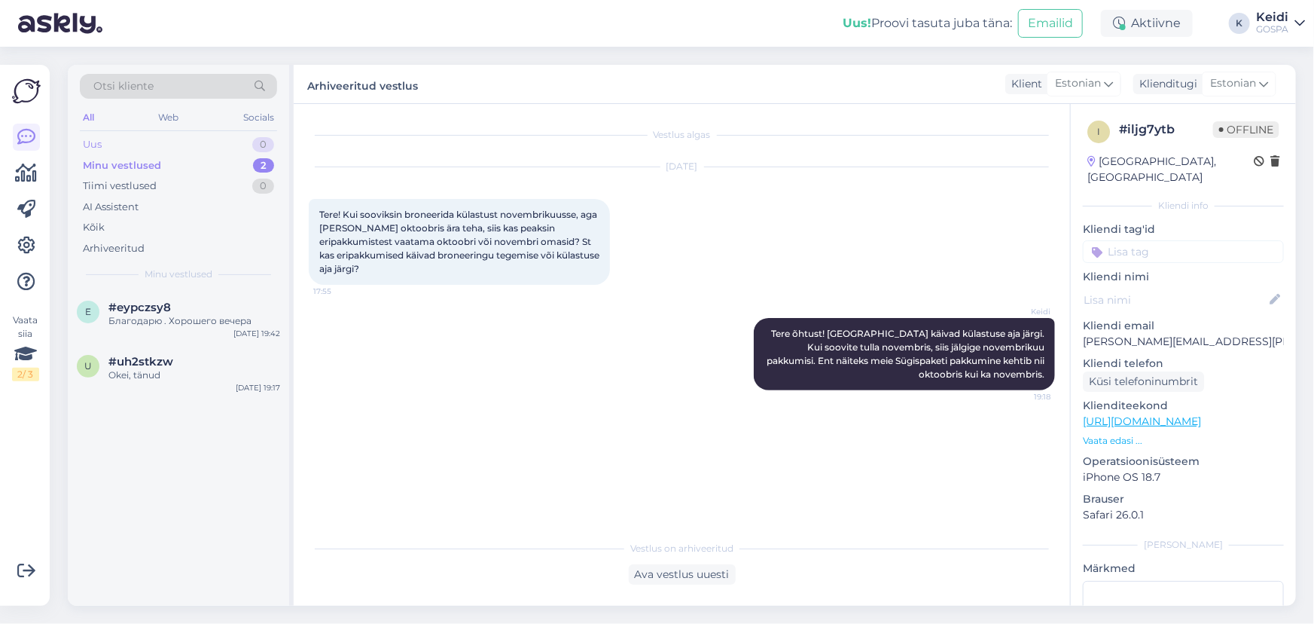
click at [105, 143] on div "Uus 0" at bounding box center [178, 144] width 197 height 21
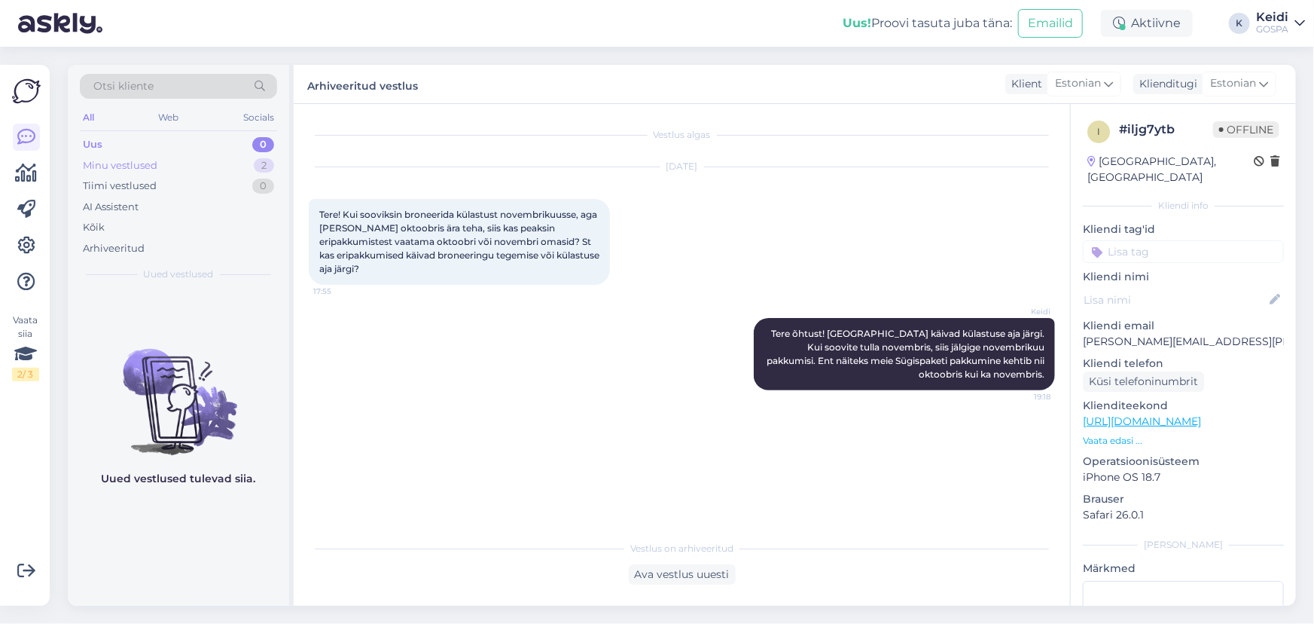
click at [100, 168] on div "Minu vestlused" at bounding box center [120, 165] width 75 height 15
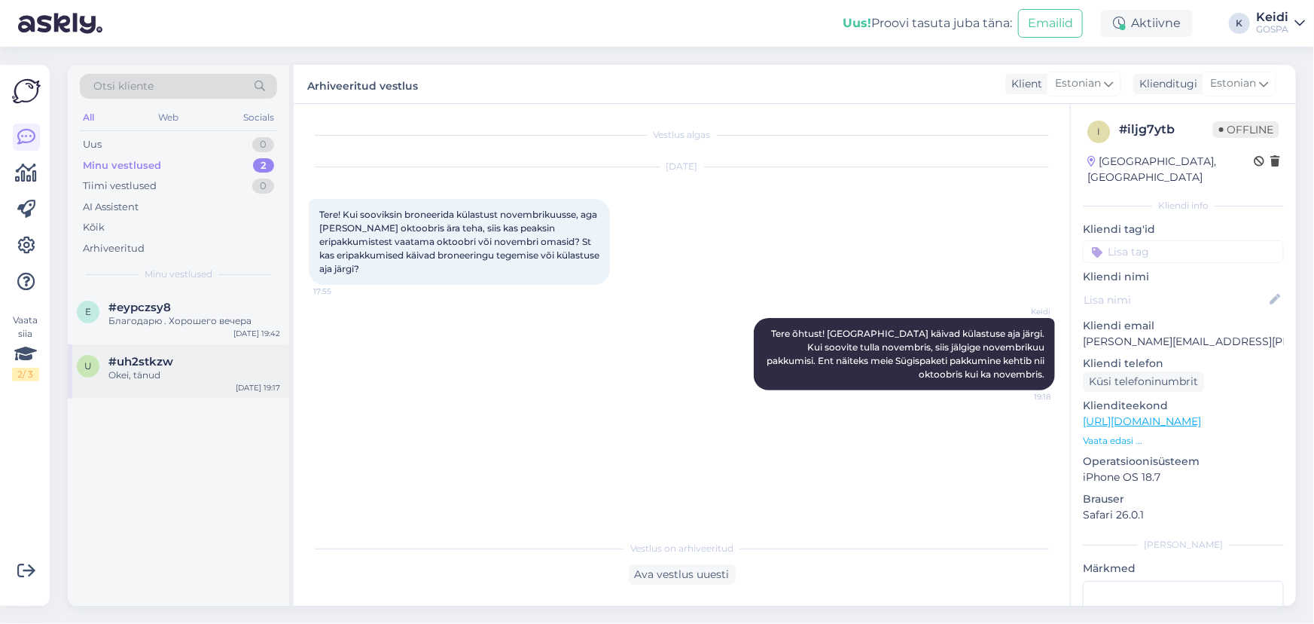
click at [172, 358] on span "#uh2stkzw" at bounding box center [140, 362] width 65 height 14
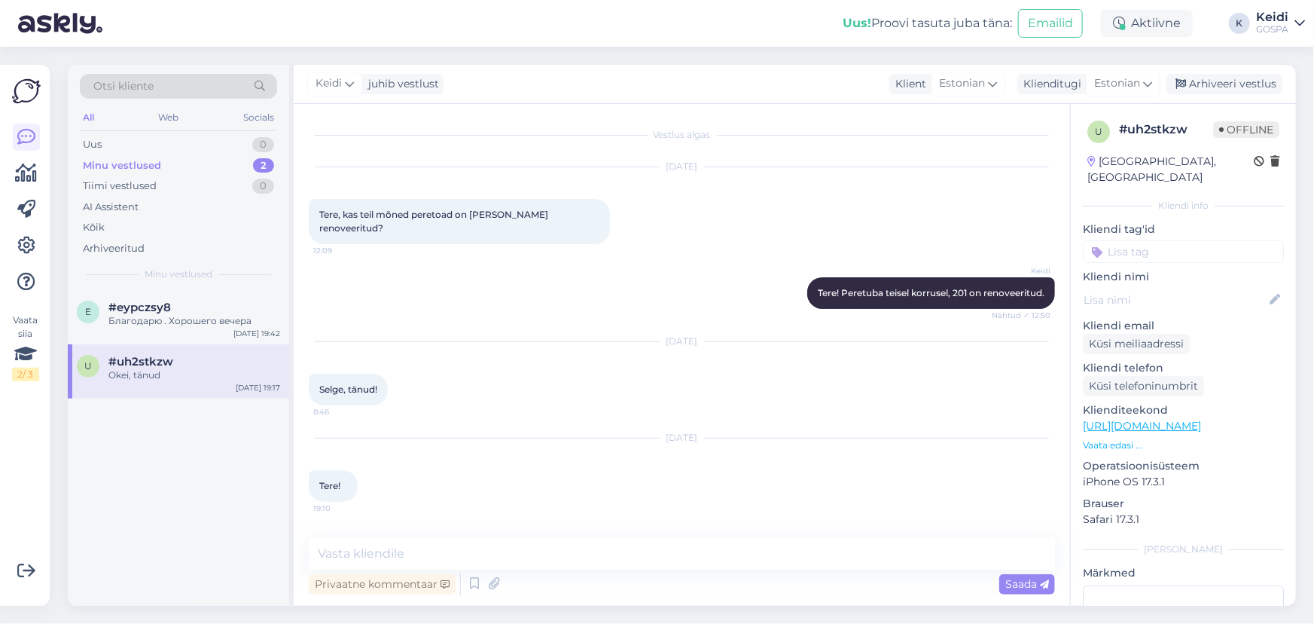
scroll to position [201, 0]
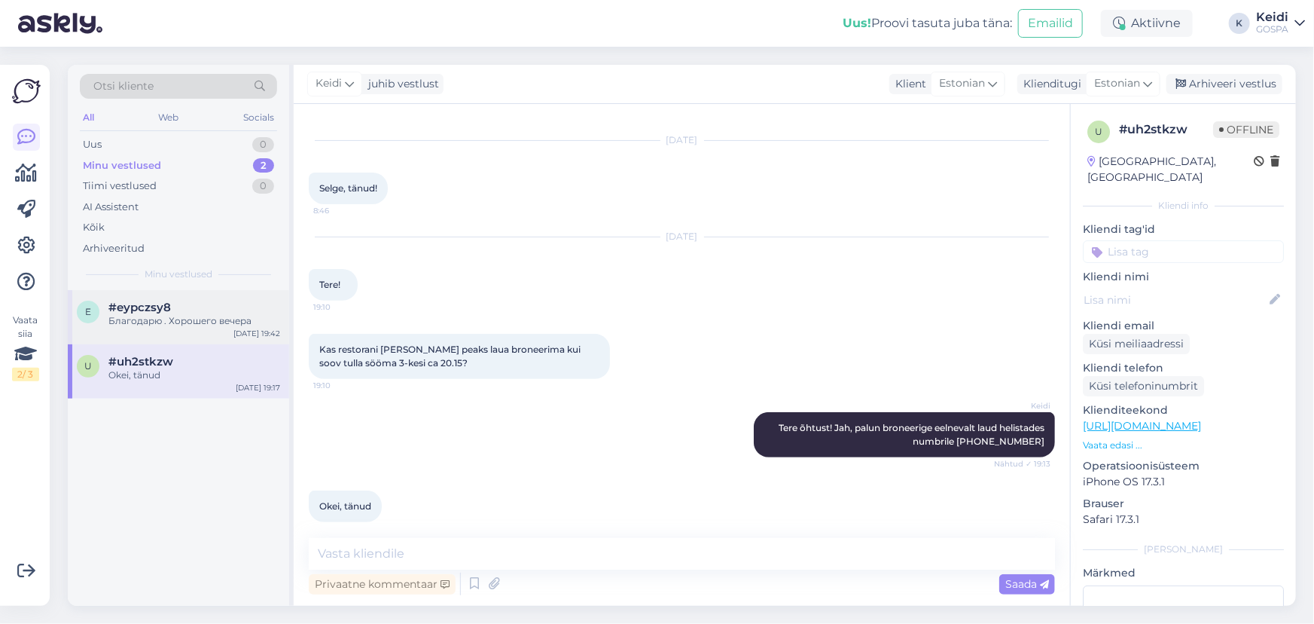
click at [148, 312] on span "#eypczsy8" at bounding box center [139, 307] width 63 height 14
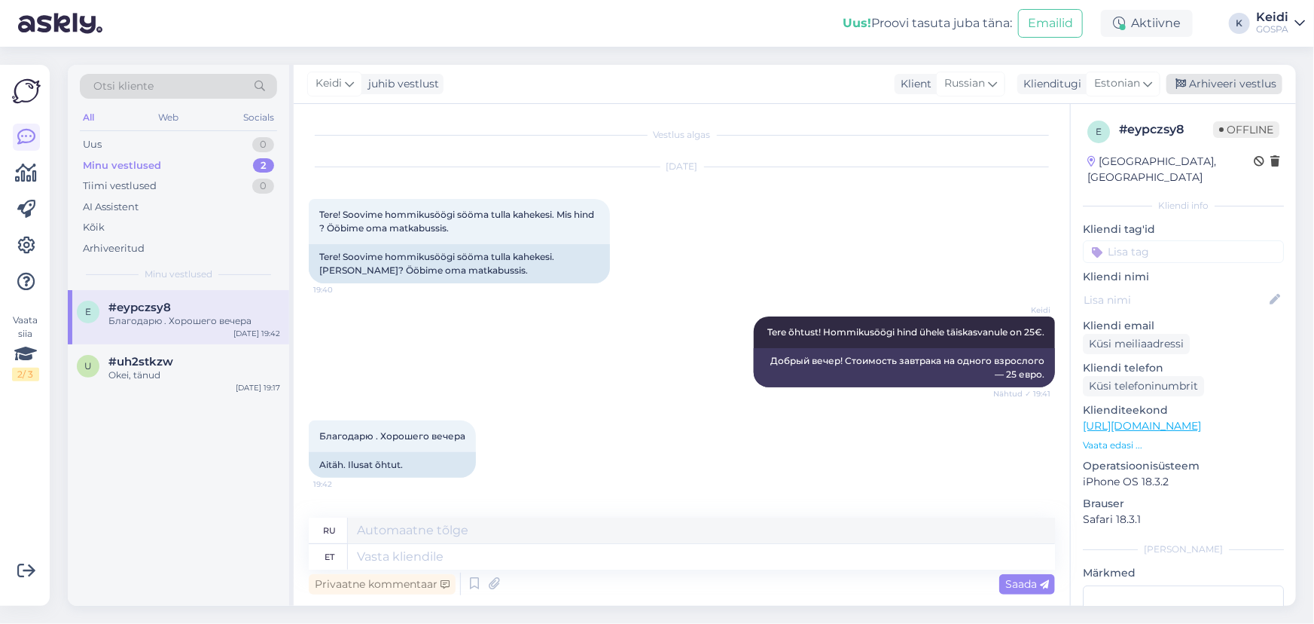
click at [1229, 84] on div "Arhiveeri vestlus" at bounding box center [1225, 84] width 116 height 20
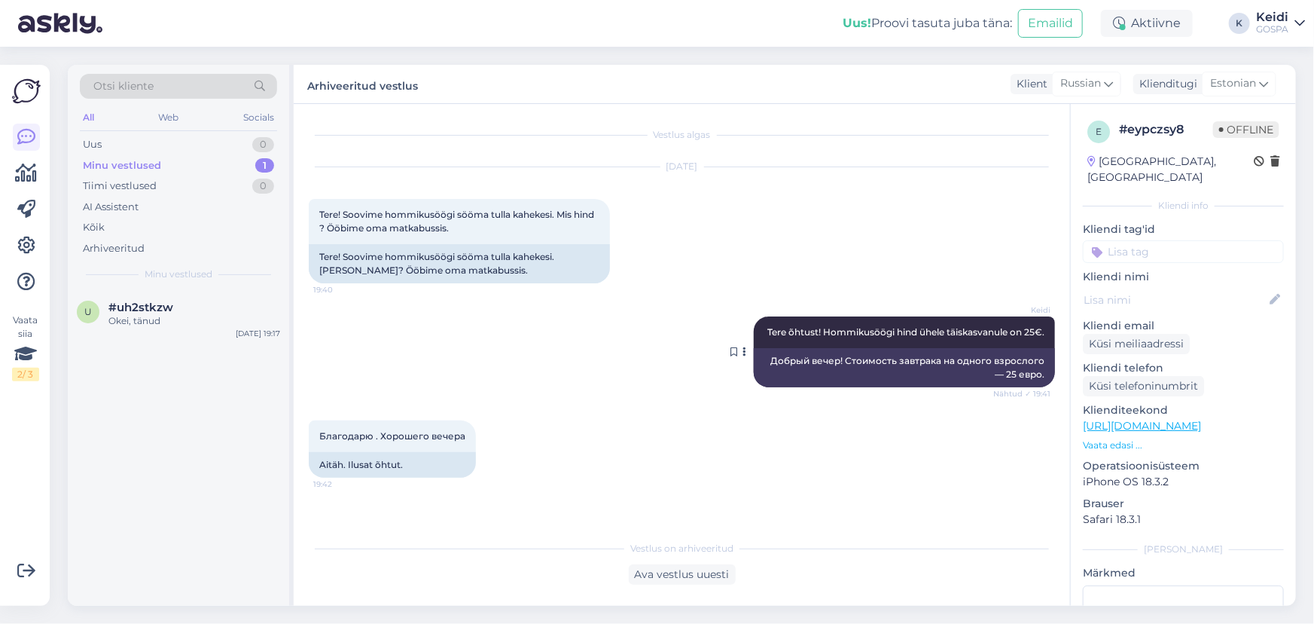
scroll to position [0, 0]
click at [145, 316] on div "Okei, tänud" at bounding box center [194, 321] width 172 height 14
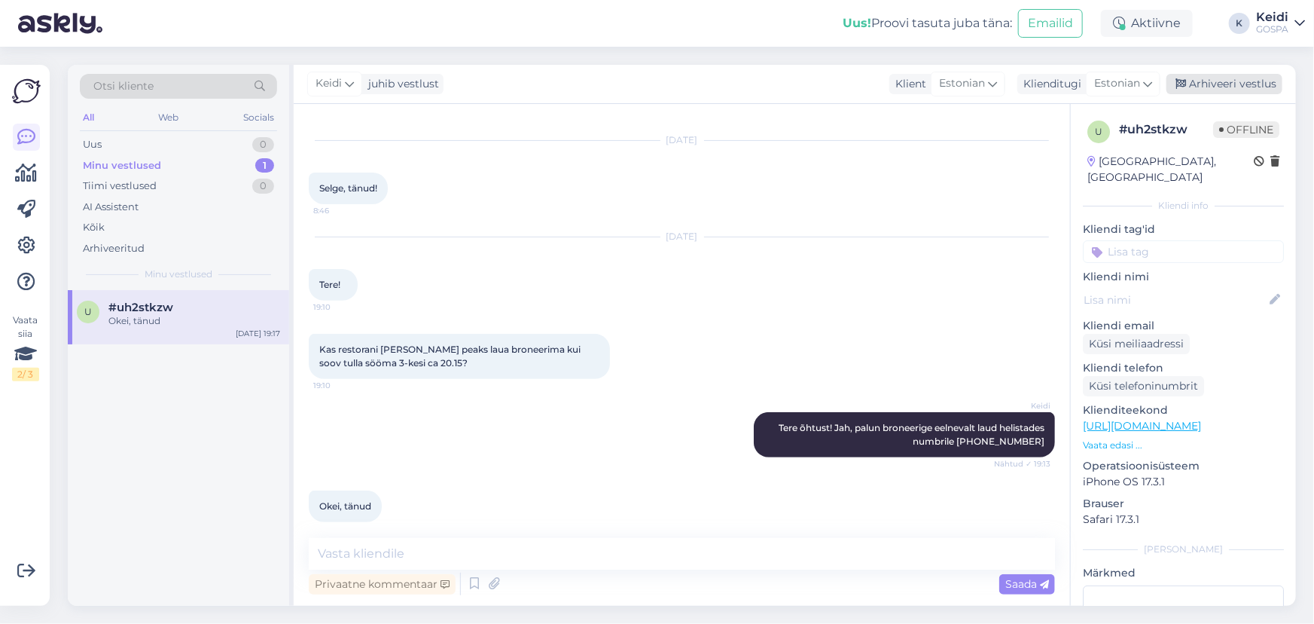
click at [1245, 87] on div "Arhiveeri vestlus" at bounding box center [1225, 84] width 116 height 20
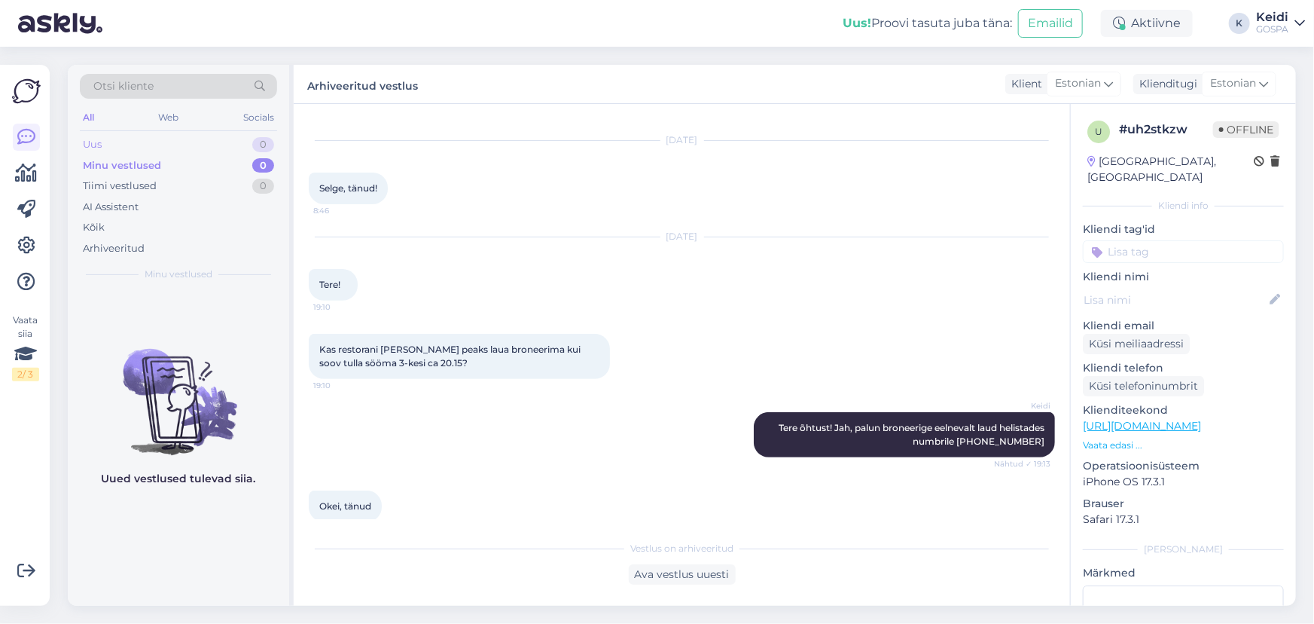
click at [129, 145] on div "Uus 0" at bounding box center [178, 144] width 197 height 21
